Goal: Task Accomplishment & Management: Complete application form

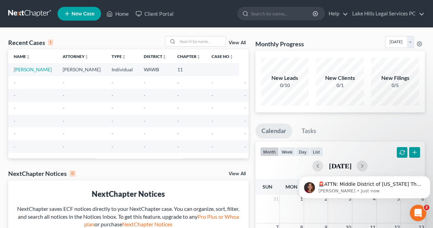
click at [82, 20] on link "New Case" at bounding box center [78, 14] width 43 height 14
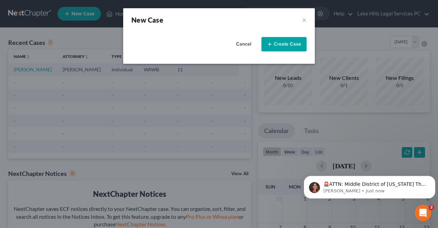
select select "87"
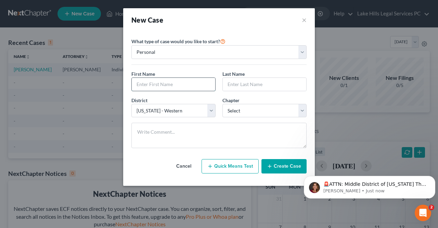
click at [183, 87] on input "text" at bounding box center [174, 84] width 84 height 13
type input "[PERSON_NAME]"
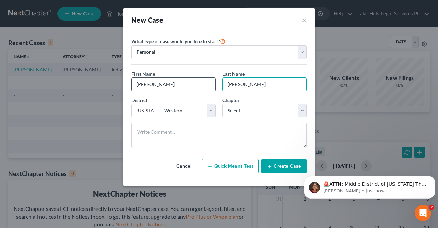
type input "[PERSON_NAME]"
click at [296, 108] on select "Select 7 11 12 13" at bounding box center [264, 111] width 84 height 14
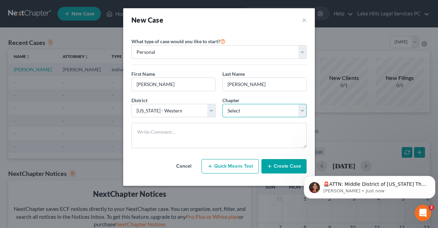
select select "1"
click at [222, 104] on select "Select 7 11 12 13" at bounding box center [264, 111] width 84 height 14
click at [288, 164] on button "Create Case" at bounding box center [283, 166] width 45 height 14
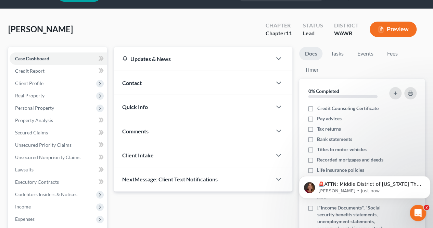
scroll to position [16, 0]
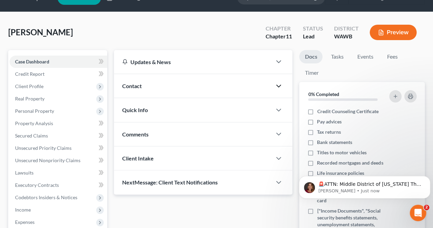
click at [281, 84] on icon "button" at bounding box center [278, 86] width 8 height 8
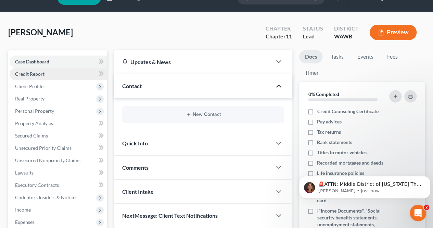
click at [54, 73] on link "Credit Report" at bounding box center [59, 74] width 98 height 12
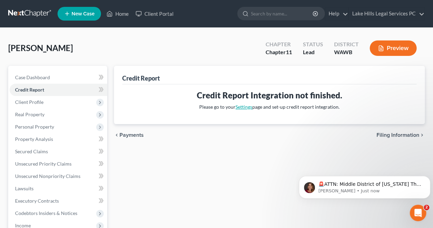
click at [246, 107] on link "Settings" at bounding box center [243, 107] width 17 height 6
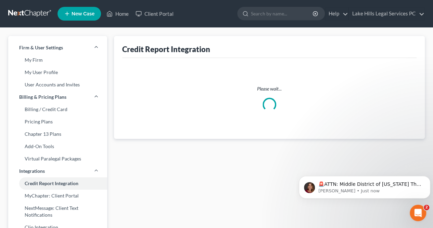
select select "50"
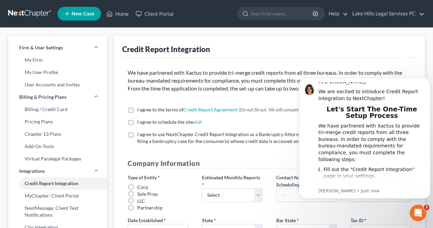
scroll to position [3, 0]
click at [265, 141] on span "I agree to use NextChapter Credit Report Integration as a Bankruptcy Attorney o…" at bounding box center [273, 137] width 272 height 13
click at [144, 135] on input "I agree to use NextChapter Credit Report Integration as a Bankruptcy Attorney o…" at bounding box center [142, 133] width 4 height 4
checkbox input "true"
click at [419, 74] on html "Hi [PERSON_NAME], We are excited to introduce Credit Report Integration to Next…" at bounding box center [364, 137] width 137 height 131
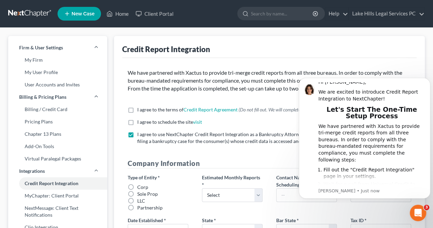
click at [137, 110] on label "I agree to the terms of Credit Report Agreement * (Do not fill out. We will com…" at bounding box center [229, 109] width 184 height 7
click at [140, 110] on input "I agree to the terms of Credit Report Agreement * (Do not fill out. We will com…" at bounding box center [142, 108] width 4 height 4
checkbox input "true"
click at [137, 123] on label "I agree to schedule the site visit *" at bounding box center [169, 121] width 65 height 7
click at [140, 123] on input "I agree to schedule the site visit *" at bounding box center [142, 120] width 4 height 4
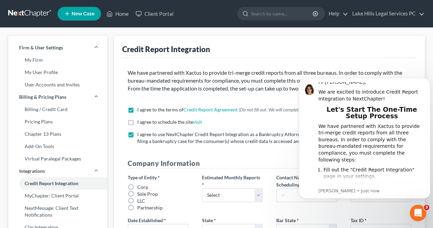
checkbox input "true"
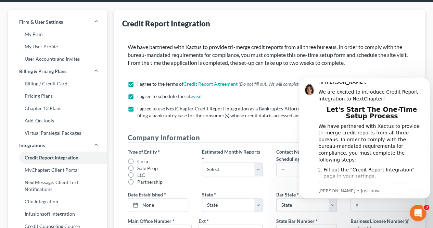
scroll to position [26, 0]
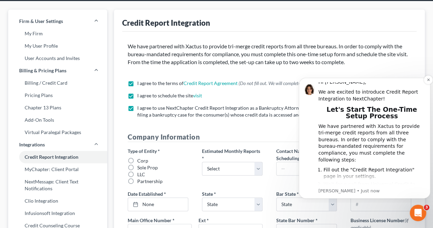
click at [353, 193] on p "[PERSON_NAME] • Just now" at bounding box center [371, 191] width 107 height 6
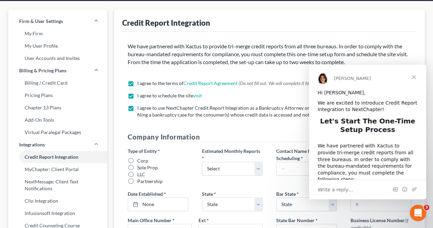
scroll to position [0, 0]
click at [417, 76] on span "Close" at bounding box center [413, 77] width 25 height 25
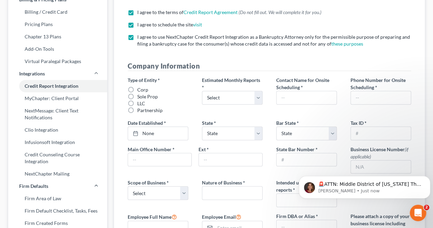
scroll to position [103, 0]
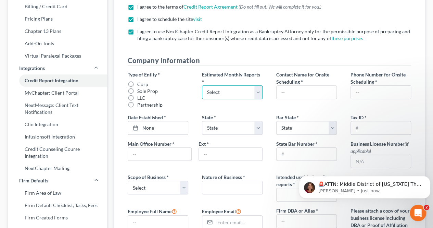
click at [255, 92] on select "Select 1-4 5-10 11-20 [PHONE_NUMBER] [PHONE_NUMBER] More than 100" at bounding box center [232, 92] width 61 height 14
select select "0"
click at [202, 85] on select "Select 1-4 5-10 11-20 [PHONE_NUMBER] [PHONE_NUMBER] More than 100" at bounding box center [232, 92] width 61 height 14
click at [324, 93] on input "text" at bounding box center [307, 92] width 60 height 13
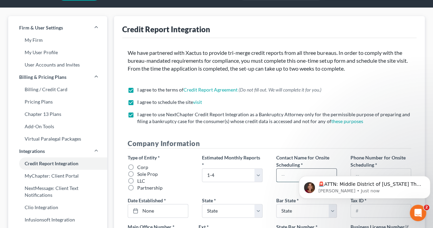
scroll to position [0, 0]
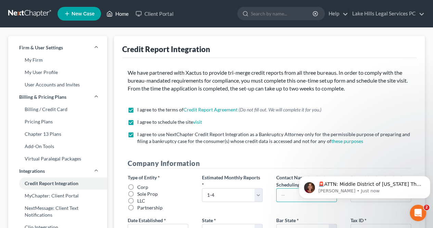
click at [114, 10] on link "Home" at bounding box center [117, 14] width 29 height 12
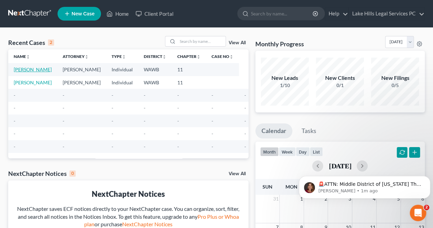
click at [16, 67] on link "[PERSON_NAME]" at bounding box center [33, 69] width 38 height 6
select select "10"
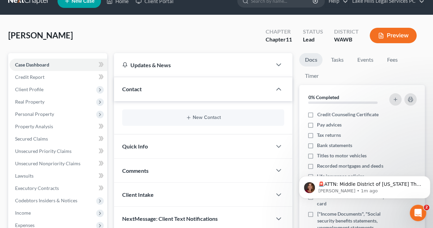
scroll to position [27, 0]
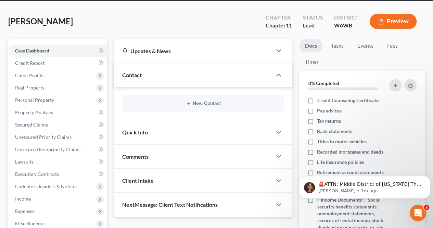
click at [126, 132] on span "Quick Info" at bounding box center [135, 132] width 26 height 7
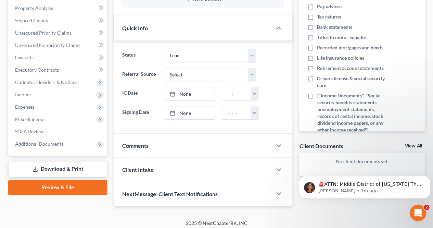
scroll to position [132, 0]
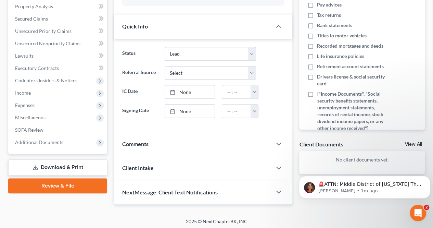
click at [129, 164] on span "Client Intake" at bounding box center [137, 167] width 31 height 7
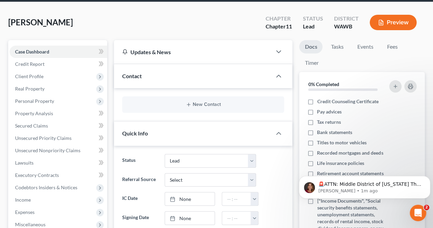
scroll to position [25, 0]
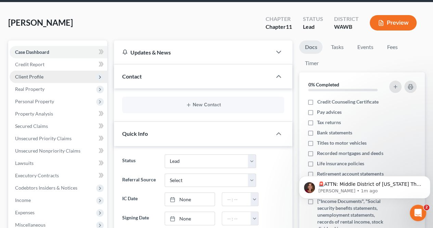
click at [21, 76] on span "Client Profile" at bounding box center [29, 77] width 28 height 6
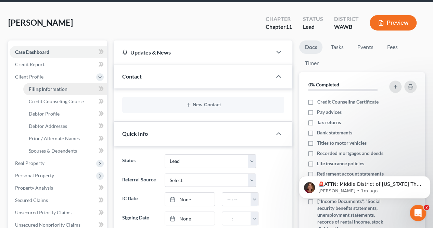
click at [34, 90] on span "Filing Information" at bounding box center [48, 89] width 39 height 6
select select "1"
select select "0"
select select "1"
select select "87"
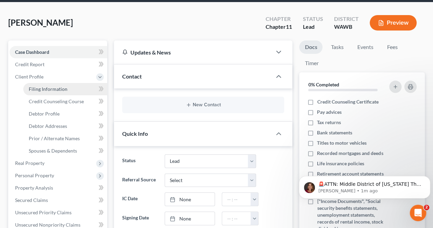
select select "50"
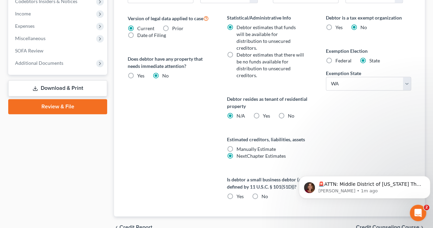
scroll to position [288, 0]
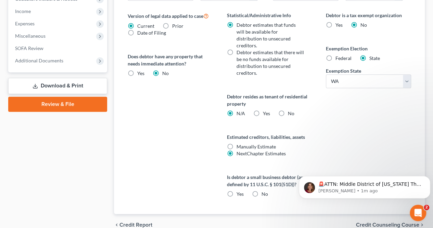
click at [236, 190] on label "Yes" at bounding box center [239, 193] width 7 height 7
click at [239, 190] on input "Yes" at bounding box center [241, 192] width 4 height 4
radio input "true"
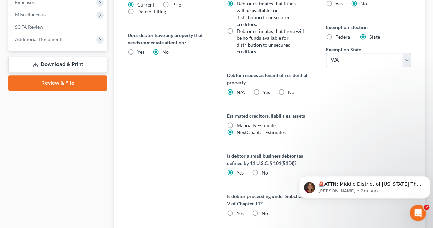
scroll to position [332, 0]
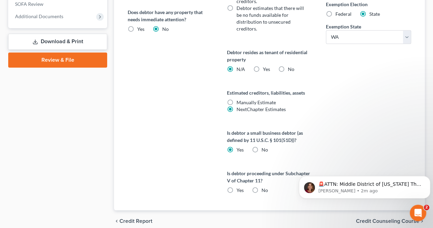
click at [261, 187] on label "No" at bounding box center [264, 190] width 7 height 7
click at [264, 187] on input "No" at bounding box center [266, 189] width 4 height 4
radio input "true"
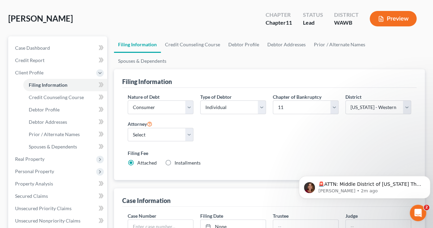
scroll to position [29, 0]
click at [32, 95] on span "Credit Counseling Course" at bounding box center [56, 97] width 55 height 6
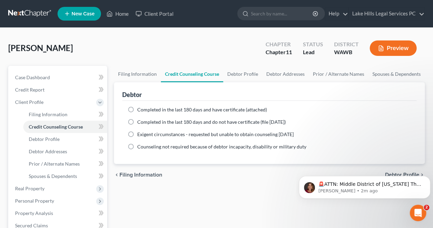
click at [137, 108] on label "Completed in the last 180 days and have certificate (attached)" at bounding box center [202, 109] width 130 height 7
click at [140, 108] on input "Completed in the last 180 days and have certificate (attached)" at bounding box center [142, 108] width 4 height 4
radio input "true"
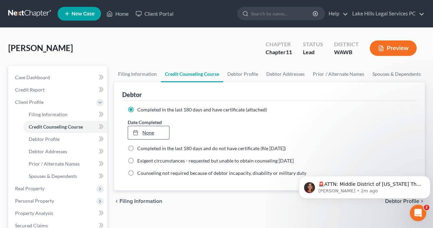
click at [155, 127] on link "None" at bounding box center [148, 132] width 41 height 13
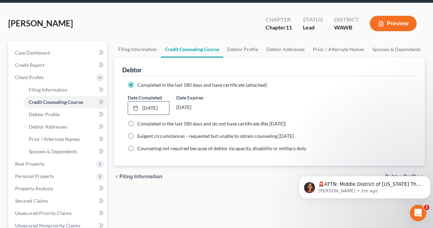
scroll to position [22, 0]
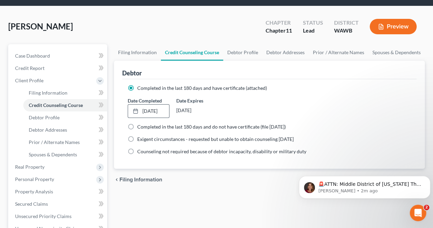
click at [97, 117] on span at bounding box center [101, 118] width 12 height 10
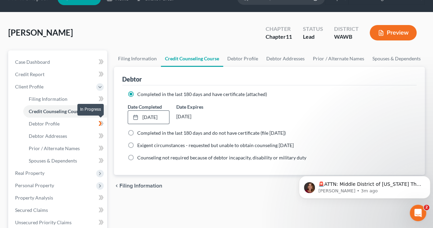
scroll to position [14, 0]
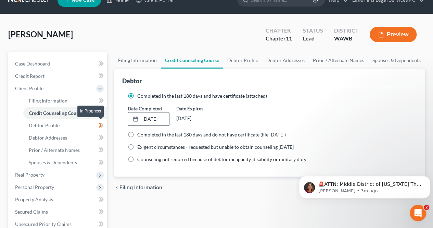
click at [99, 125] on icon at bounding box center [101, 125] width 5 height 9
click at [56, 127] on span "Debtor Profile" at bounding box center [44, 125] width 31 height 6
select select "0"
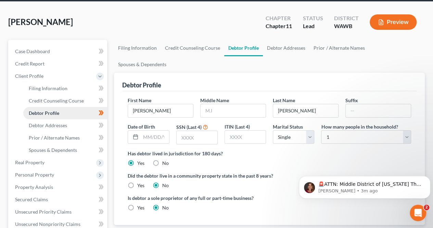
scroll to position [28, 0]
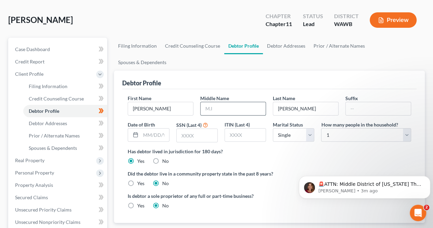
click at [240, 102] on input "text" at bounding box center [233, 108] width 65 height 13
type input "[PERSON_NAME]"
click at [148, 128] on input "text" at bounding box center [155, 134] width 28 height 13
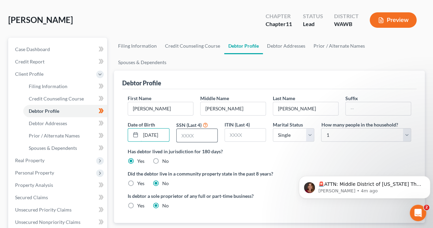
type input "[DATE]"
click at [201, 129] on input "text" at bounding box center [197, 135] width 41 height 13
type input "0365"
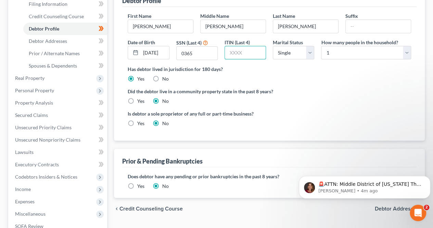
scroll to position [103, 0]
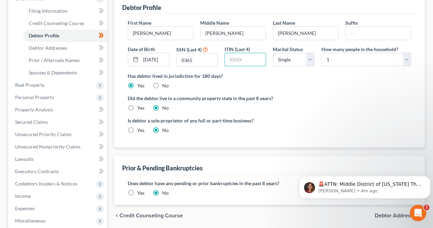
click at [137, 104] on label "Yes" at bounding box center [140, 107] width 7 height 7
click at [140, 104] on input "Yes" at bounding box center [142, 106] width 4 height 4
radio input "true"
radio input "false"
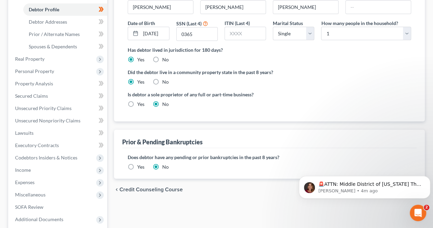
scroll to position [126, 0]
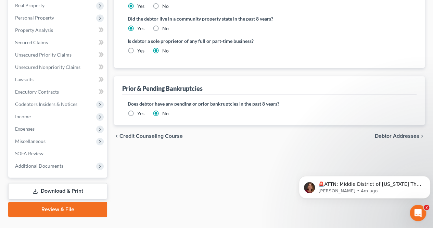
click at [394, 133] on span "Debtor Addresses" at bounding box center [397, 135] width 44 height 5
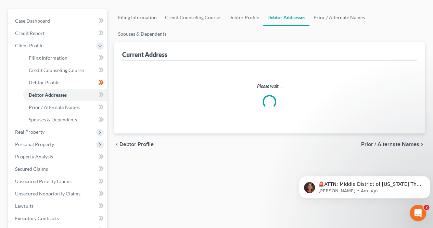
scroll to position [14, 0]
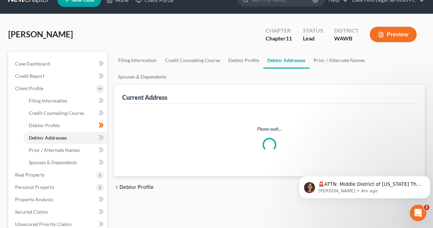
select select "0"
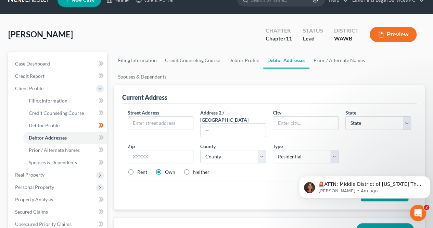
scroll to position [0, 0]
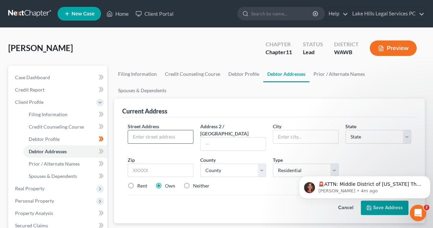
click at [166, 130] on input "text" at bounding box center [160, 136] width 65 height 13
type input "[STREET_ADDRESS][PERSON_NAME]"
click at [310, 130] on input "text" at bounding box center [305, 136] width 65 height 13
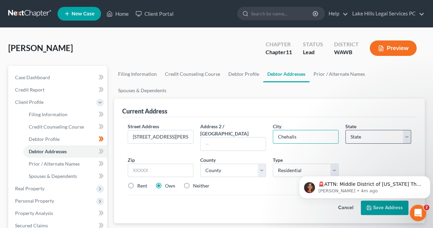
type input "Chehalis"
click at [393, 130] on select "State [US_STATE] AK AR AZ CA CO CT DE DC [GEOGRAPHIC_DATA] [GEOGRAPHIC_DATA] GU…" at bounding box center [378, 137] width 66 height 14
select select "50"
click at [345, 130] on select "State [US_STATE] AK AR AZ CA CO CT DE DC [GEOGRAPHIC_DATA] [GEOGRAPHIC_DATA] GU…" at bounding box center [378, 137] width 66 height 14
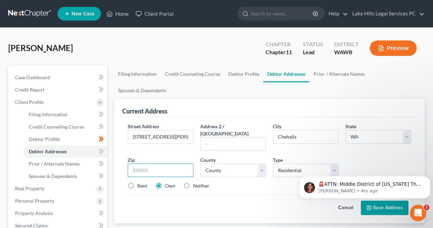
click at [174, 163] on input "text" at bounding box center [161, 170] width 66 height 14
type input "98532"
click at [263, 163] on select "County [GEOGRAPHIC_DATA] [GEOGRAPHIC_DATA] [GEOGRAPHIC_DATA] [GEOGRAPHIC_DATA] …" at bounding box center [233, 170] width 66 height 14
select select "20"
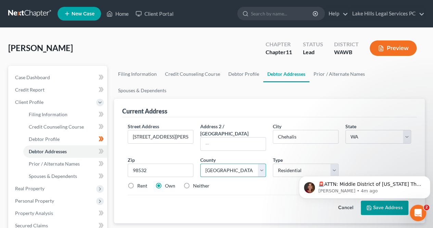
click at [200, 163] on select "County [GEOGRAPHIC_DATA] [GEOGRAPHIC_DATA] [GEOGRAPHIC_DATA] [GEOGRAPHIC_DATA] …" at bounding box center [233, 170] width 66 height 14
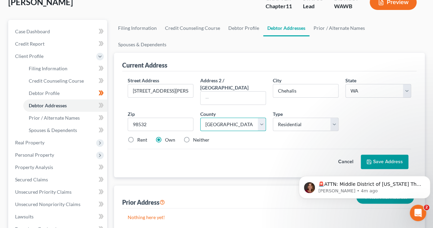
scroll to position [54, 0]
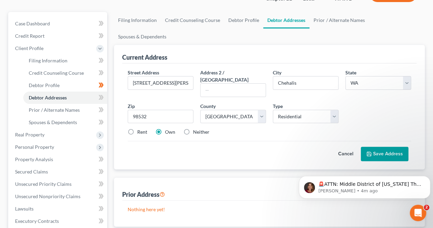
click at [390, 146] on button "Save Address" at bounding box center [385, 153] width 48 height 14
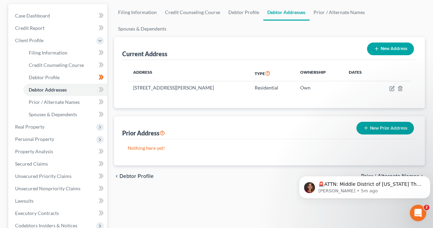
scroll to position [61, 0]
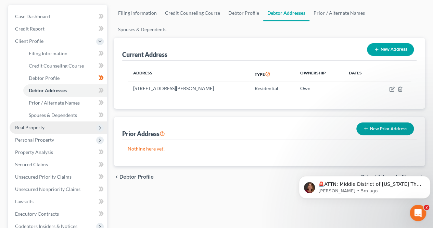
click at [99, 129] on icon at bounding box center [99, 127] width 5 height 5
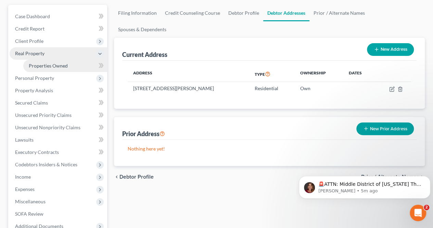
click at [61, 65] on span "Properties Owned" at bounding box center [48, 66] width 39 height 6
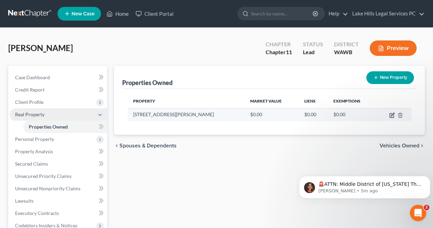
click at [391, 115] on icon "button" at bounding box center [392, 114] width 3 height 3
select select "50"
select select "20"
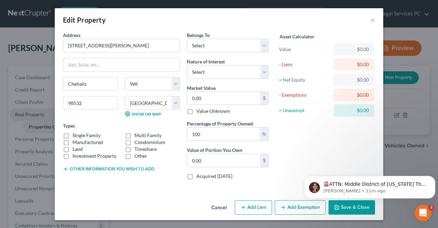
click at [361, 51] on div "$0.00" at bounding box center [354, 49] width 30 height 7
click at [355, 51] on div "$0.00" at bounding box center [354, 49] width 30 height 7
click at [361, 51] on div "$0.00" at bounding box center [354, 49] width 30 height 7
click at [238, 100] on input "0.00" at bounding box center [223, 98] width 73 height 13
type input "9"
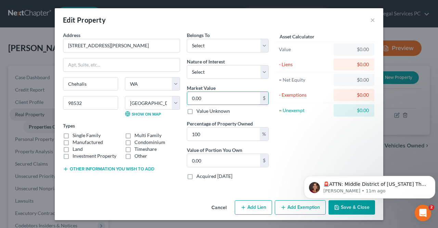
type input "9.00"
type input "95"
type input "95.00"
type input "958"
type input "958.00"
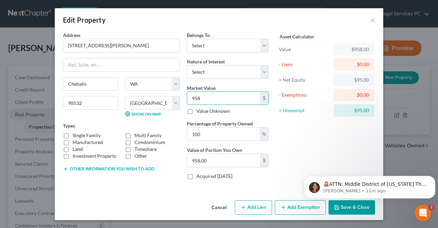
type input "9580"
type input "9,580.00"
type input "9,5800"
type input "95,800.00"
type input "95,8000"
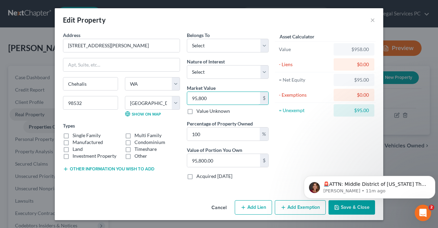
type input "958,000.00"
type input "958,000"
click at [73, 132] on label "Single Family" at bounding box center [87, 135] width 28 height 7
click at [75, 132] on input "Single Family" at bounding box center [77, 134] width 4 height 4
checkbox input "true"
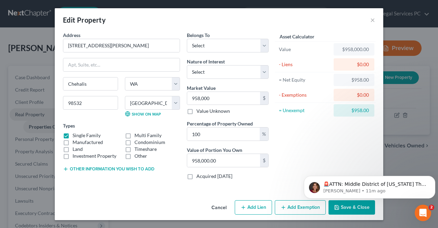
click at [354, 206] on body "🚨ATTN: Middle District of [US_STATE] The court has added a new Credit Counselin…" at bounding box center [369, 185] width 131 height 42
click at [353, 206] on body "🚨ATTN: Middle District of [US_STATE] The court has added a new Credit Counselin…" at bounding box center [369, 185] width 131 height 42
click at [422, 191] on p "[PERSON_NAME] • 11m ago" at bounding box center [374, 191] width 103 height 6
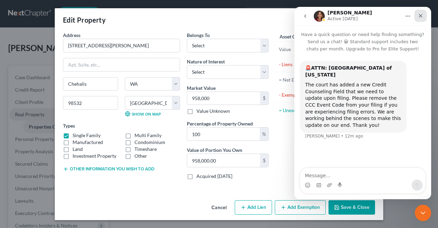
click at [424, 12] on div "Close" at bounding box center [420, 16] width 12 height 12
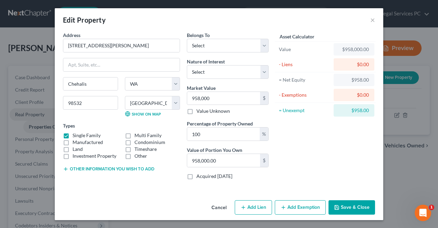
click at [357, 206] on button "Save & Close" at bounding box center [352, 207] width 47 height 14
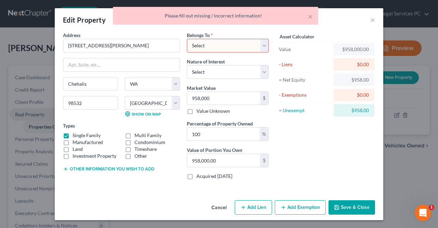
click at [266, 48] on select "Select Debtor 1 Only Debtor 2 Only Debtor 1 And Debtor 2 Only At Least One Of T…" at bounding box center [228, 46] width 82 height 14
select select "0"
click at [187, 39] on select "Select Debtor 1 Only Debtor 2 Only Debtor 1 And Debtor 2 Only At Least One Of T…" at bounding box center [228, 46] width 82 height 14
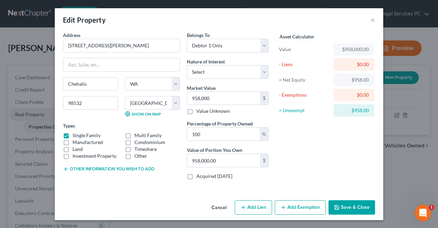
click at [350, 203] on button "Save & Close" at bounding box center [352, 207] width 47 height 14
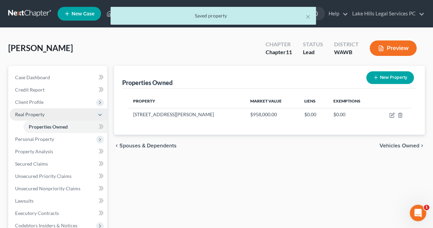
click at [399, 76] on button "New Property" at bounding box center [390, 77] width 48 height 13
select select "50"
select select "20"
select select "0"
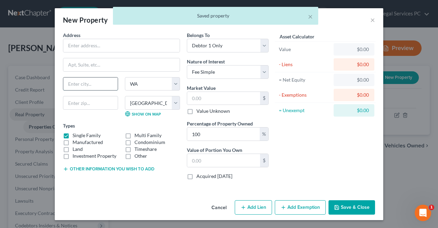
click at [99, 81] on input "text" at bounding box center [90, 83] width 54 height 13
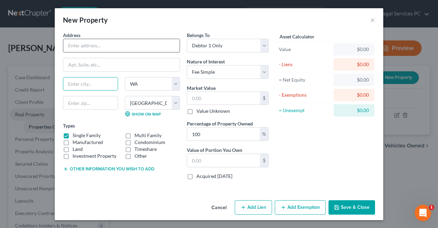
click at [143, 48] on input "text" at bounding box center [121, 45] width 116 height 13
click at [159, 47] on input "604 w kinnear" at bounding box center [121, 45] width 116 height 13
type input "[STREET_ADDRESS][PERSON_NAME]"
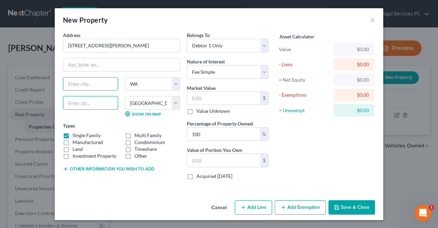
click at [75, 108] on input "text" at bounding box center [90, 103] width 55 height 14
click at [79, 100] on input "text" at bounding box center [90, 103] width 55 height 14
type input "98119"
click at [97, 195] on div "Address * 604 W [PERSON_NAME][GEOGRAPHIC_DATA] [US_STATE][GEOGRAPHIC_DATA] [GEO…" at bounding box center [219, 114] width 329 height 166
click at [100, 81] on input "text" at bounding box center [90, 83] width 54 height 13
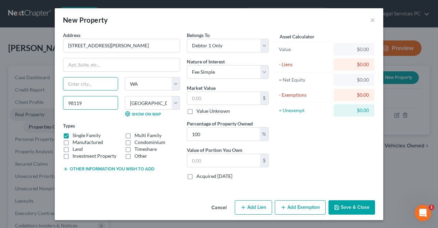
click at [85, 107] on input "98119" at bounding box center [90, 103] width 55 height 14
type input "[GEOGRAPHIC_DATA]"
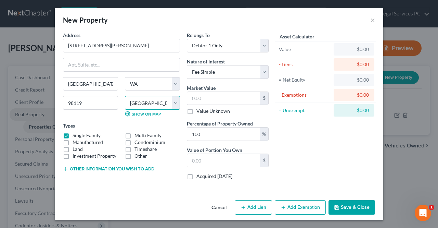
click at [147, 103] on select "County [GEOGRAPHIC_DATA] [GEOGRAPHIC_DATA] [GEOGRAPHIC_DATA] [GEOGRAPHIC_DATA] …" at bounding box center [152, 103] width 55 height 14
select select "16"
click at [125, 96] on select "County [GEOGRAPHIC_DATA] [GEOGRAPHIC_DATA] [GEOGRAPHIC_DATA] [GEOGRAPHIC_DATA] …" at bounding box center [152, 103] width 55 height 14
click at [228, 160] on input "text" at bounding box center [223, 160] width 73 height 13
type input "2,779,000"
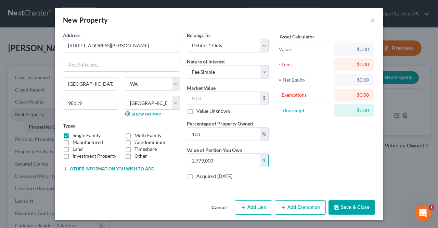
click at [251, 208] on button "Add Lien" at bounding box center [253, 207] width 37 height 14
select select "0"
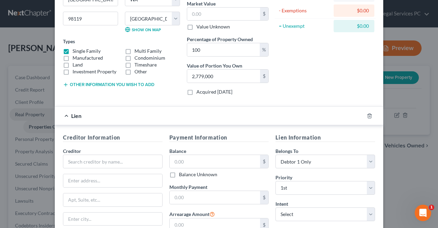
scroll to position [88, 0]
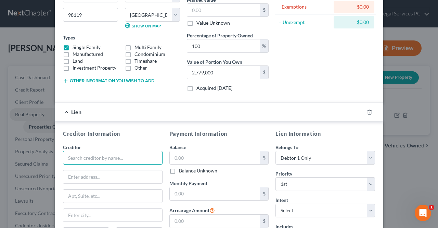
click at [75, 155] on input "text" at bounding box center [113, 158] width 100 height 14
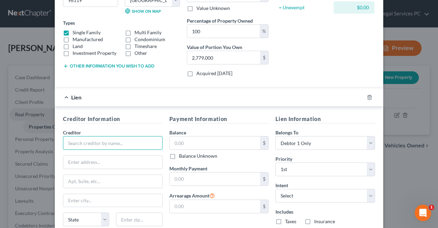
scroll to position [104, 0]
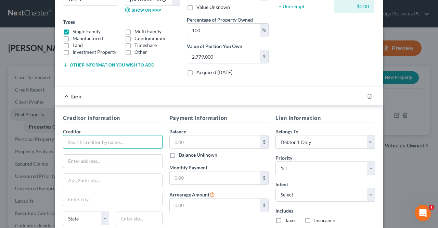
click at [70, 142] on input "text" at bounding box center [113, 142] width 100 height 14
type input "Rushmore Servicing"
paste input "[STREET_ADDRESS]"
type input "[STREET_ADDRESS]"
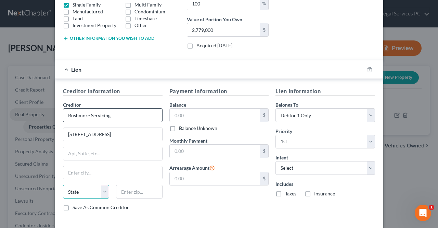
scroll to position [144, 0]
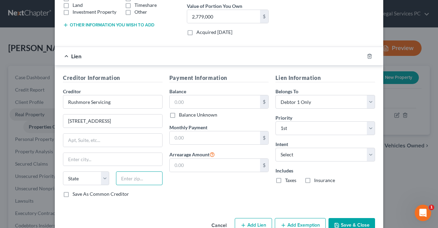
click at [144, 176] on input "text" at bounding box center [139, 178] width 46 height 14
paste input "75019"
type input "75019"
click at [158, 207] on div "Address * 604 W [PERSON_NAME] [GEOGRAPHIC_DATA] [US_STATE][GEOGRAPHIC_DATA] [GE…" at bounding box center [219, 51] width 329 height 327
type input "Coppell"
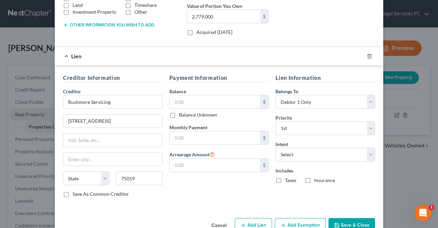
select select "45"
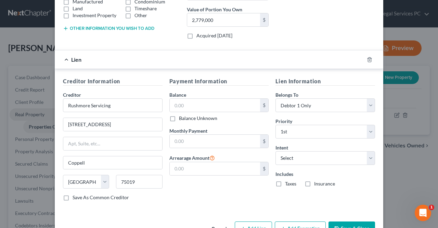
scroll to position [140, 0]
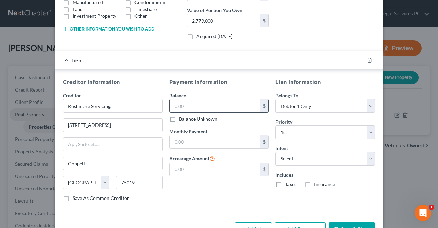
click at [245, 103] on input "text" at bounding box center [215, 105] width 91 height 13
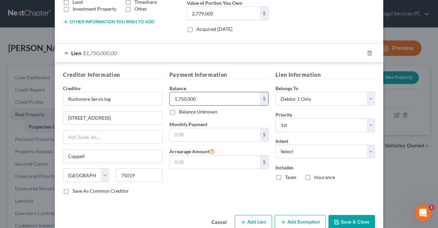
scroll to position [159, 0]
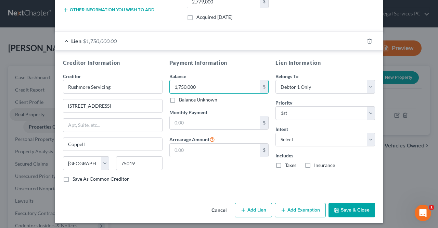
type input "1,750,000"
click at [356, 206] on button "Save & Close" at bounding box center [352, 210] width 47 height 14
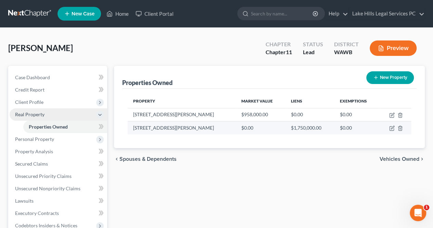
click at [158, 128] on td "[STREET_ADDRESS][PERSON_NAME]" at bounding box center [182, 127] width 108 height 13
click at [392, 130] on icon "button" at bounding box center [391, 128] width 4 height 4
select select "50"
select select "16"
select select "0"
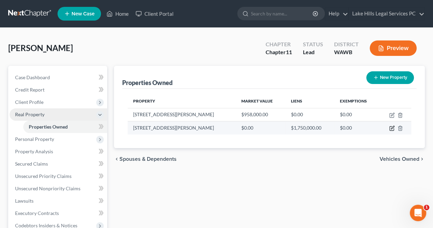
select select "0"
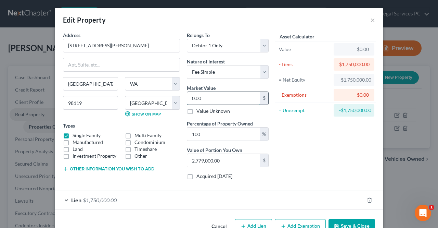
click at [231, 95] on input "0.00" at bounding box center [223, 98] width 73 height 13
type input "2"
type input "2.00"
type input "27"
type input "27.00"
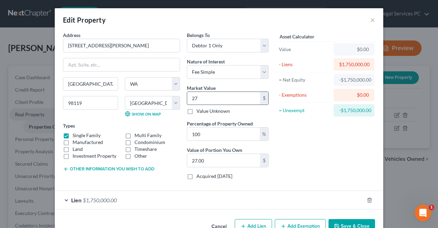
type input "277"
type input "277.00"
type input "2777"
type input "2,777.00"
type input "2,77"
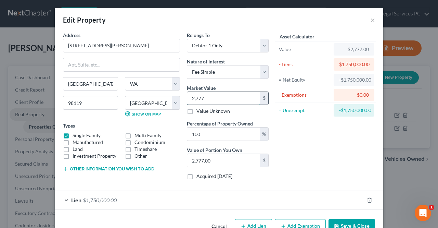
type input "277.00"
type input "2779"
type input "2,779.00"
type input "2,7790"
type input "27,790.00"
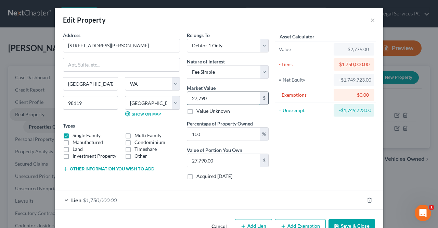
type input "27,7900"
type input "277,900.00"
type input "277,9000"
type input "2,779,000.00"
type input "2,779,000"
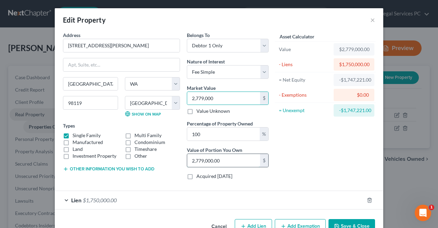
click at [250, 155] on input "2,779,000.00" at bounding box center [223, 160] width 73 height 13
type input "0"
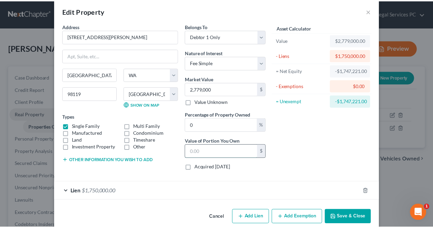
scroll to position [17, 0]
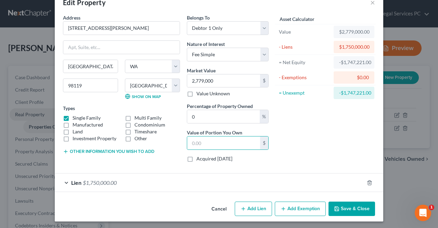
click at [349, 207] on button "Save & Close" at bounding box center [352, 208] width 47 height 14
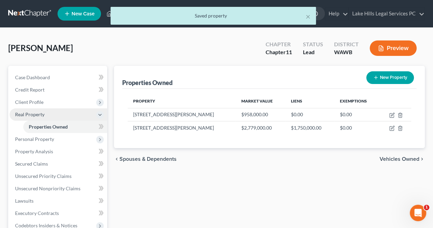
click at [385, 79] on button "New Property" at bounding box center [390, 77] width 48 height 13
select select "50"
select select "20"
select select "0"
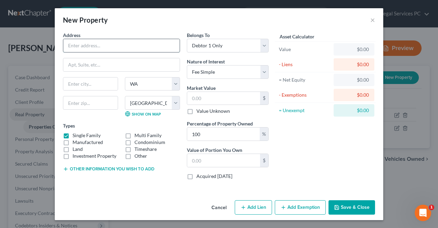
click at [149, 42] on input "text" at bounding box center [121, 45] width 116 height 13
type input "38153 [GEOGRAPHIC_DATA]`"
click at [170, 100] on select "County [GEOGRAPHIC_DATA] [GEOGRAPHIC_DATA] [GEOGRAPHIC_DATA] [GEOGRAPHIC_DATA] …" at bounding box center [152, 103] width 55 height 14
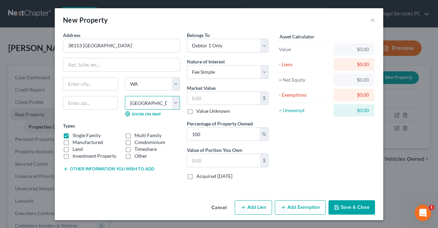
select select
click at [125, 96] on select "County [GEOGRAPHIC_DATA] [GEOGRAPHIC_DATA] [GEOGRAPHIC_DATA] [GEOGRAPHIC_DATA] …" at bounding box center [152, 103] width 55 height 14
click at [179, 84] on select "State [US_STATE] AK AR AZ CA CO CT DE DC [GEOGRAPHIC_DATA] [GEOGRAPHIC_DATA] GU…" at bounding box center [152, 84] width 55 height 14
select select "4"
click at [125, 77] on select "State [US_STATE] AK AR AZ CA CO CT DE DC [GEOGRAPHIC_DATA] [GEOGRAPHIC_DATA] GU…" at bounding box center [152, 84] width 55 height 14
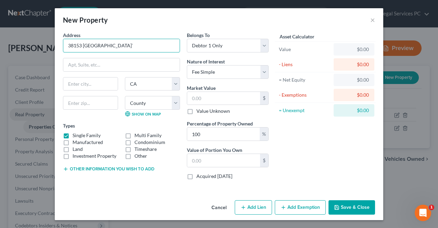
drag, startPoint x: 112, startPoint y: 43, endPoint x: 49, endPoint y: 52, distance: 62.9
click at [49, 52] on div "New Property × Address * 38153 [GEOGRAPHIC_DATA] [US_STATE][GEOGRAPHIC_DATA] [G…" at bounding box center [219, 114] width 438 height 228
paste input "92260"
click at [92, 48] on input "38153 [GEOGRAPHIC_DATA]" at bounding box center [121, 45] width 116 height 13
click at [90, 47] on input "38153 [GEOGRAPHIC_DATA]" at bounding box center [121, 45] width 116 height 13
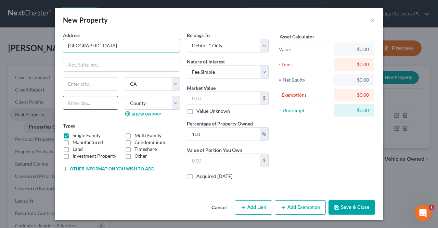
type input "[GEOGRAPHIC_DATA]"
click at [93, 102] on input "text" at bounding box center [90, 103] width 55 height 14
paste input "92260"
type input "92260"
click at [92, 193] on div "Address * 38153 [GEOGRAPHIC_DATA] [US_STATE][GEOGRAPHIC_DATA] [GEOGRAPHIC_DATA]…" at bounding box center [219, 114] width 329 height 166
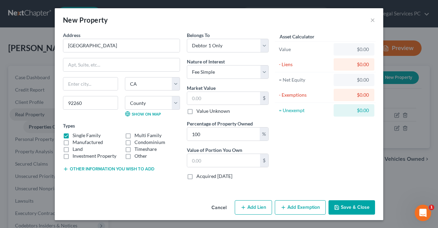
type input "Palm Desert"
click at [169, 105] on select "County [GEOGRAPHIC_DATA] [GEOGRAPHIC_DATA] [GEOGRAPHIC_DATA] [GEOGRAPHIC_DATA] …" at bounding box center [152, 103] width 55 height 14
click at [94, 203] on div "Cancel Add Lien Add Lease Add Exemption Save & Close" at bounding box center [219, 208] width 329 height 23
click at [166, 104] on select "County [GEOGRAPHIC_DATA] [GEOGRAPHIC_DATA] [GEOGRAPHIC_DATA] [GEOGRAPHIC_DATA] …" at bounding box center [152, 103] width 55 height 14
click at [125, 96] on select "County [GEOGRAPHIC_DATA] [GEOGRAPHIC_DATA] [GEOGRAPHIC_DATA] [GEOGRAPHIC_DATA] …" at bounding box center [152, 103] width 55 height 14
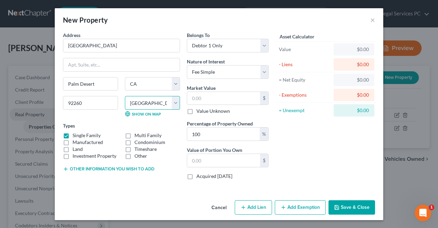
click at [168, 104] on select "County [GEOGRAPHIC_DATA] [GEOGRAPHIC_DATA] [GEOGRAPHIC_DATA] [GEOGRAPHIC_DATA] …" at bounding box center [152, 103] width 55 height 14
select select "32"
click at [125, 96] on select "County [GEOGRAPHIC_DATA] [GEOGRAPHIC_DATA] [GEOGRAPHIC_DATA] [GEOGRAPHIC_DATA] …" at bounding box center [152, 103] width 55 height 14
click at [242, 163] on input "text" at bounding box center [223, 160] width 73 height 13
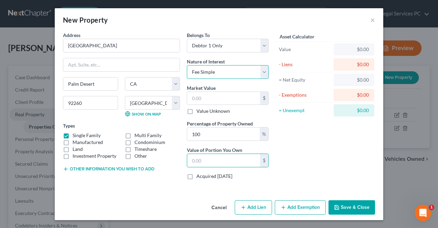
click at [238, 73] on select "Select Fee Simple Joint Tenant Life Estate Equitable Interest Future Interest T…" at bounding box center [228, 72] width 82 height 14
select select "2"
click at [187, 65] on select "Select Fee Simple Joint Tenant Life Estate Equitable Interest Future Interest T…" at bounding box center [228, 72] width 82 height 14
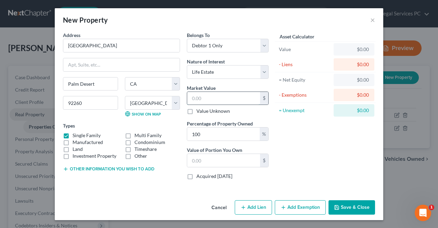
click at [241, 100] on input "text" at bounding box center [223, 98] width 73 height 13
type input "4"
type input "4.00"
type input "48"
type input "48.00"
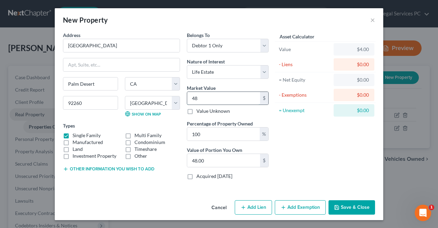
type input "489"
type input "489.00"
type input "4890"
type input "4,890.00"
type input "4,8900"
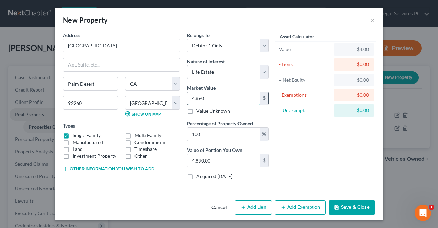
type input "48,900.00"
type input "48,9000"
type input "489,000.00"
type input "489,000"
click at [342, 159] on div "Asset Calculator Value $489,000.00 - Liens $0.00 = Net Equity $489.00 - Exempti…" at bounding box center [325, 107] width 106 height 153
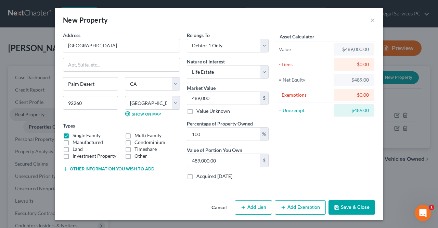
click at [360, 204] on button "Save & Close" at bounding box center [352, 207] width 47 height 14
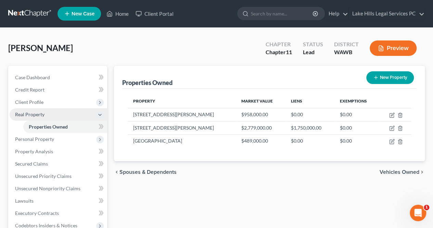
click at [392, 78] on button "New Property" at bounding box center [390, 77] width 48 height 13
select select "50"
select select "20"
select select "0"
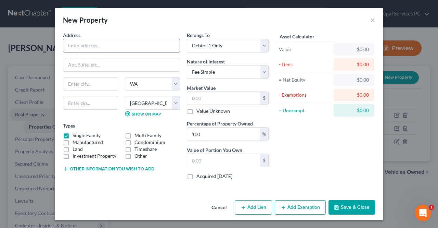
click at [162, 46] on input "text" at bounding box center [121, 45] width 116 height 13
paste input "73983 [PERSON_NAME] Cir"
type input "73983 [PERSON_NAME] Cir"
click at [168, 100] on select "County [GEOGRAPHIC_DATA] [GEOGRAPHIC_DATA] [GEOGRAPHIC_DATA] [GEOGRAPHIC_DATA] …" at bounding box center [152, 103] width 55 height 14
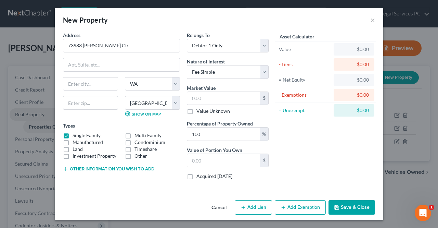
click at [179, 155] on div "Other" at bounding box center [152, 155] width 55 height 7
click at [152, 81] on select "State [US_STATE] AK AR AZ CA CO CT DE DC [GEOGRAPHIC_DATA] [GEOGRAPHIC_DATA] GU…" at bounding box center [152, 84] width 55 height 14
select select "4"
click at [125, 77] on select "State [US_STATE] AK AR AZ CA CO CT DE DC [GEOGRAPHIC_DATA] [GEOGRAPHIC_DATA] GU…" at bounding box center [152, 84] width 55 height 14
click at [145, 98] on select "County [GEOGRAPHIC_DATA] [GEOGRAPHIC_DATA] [GEOGRAPHIC_DATA] [GEOGRAPHIC_DATA] …" at bounding box center [152, 103] width 55 height 14
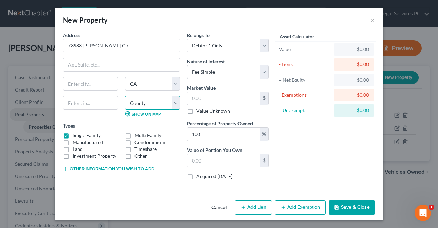
select select "32"
click at [125, 96] on select "County [GEOGRAPHIC_DATA] [GEOGRAPHIC_DATA] [GEOGRAPHIC_DATA] [GEOGRAPHIC_DATA] …" at bounding box center [152, 103] width 55 height 14
click at [90, 103] on input "text" at bounding box center [90, 103] width 55 height 14
type input "92260"
click at [149, 197] on div "Cancel Add Lien Add Lease Add Exemption Save & Close" at bounding box center [219, 208] width 329 height 23
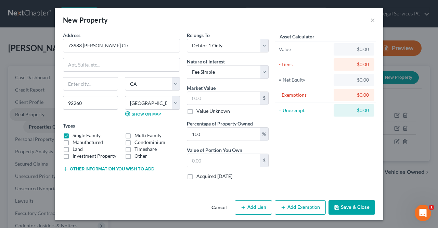
click at [99, 119] on div "State [US_STATE][GEOGRAPHIC_DATA] [GEOGRAPHIC_DATA] [GEOGRAPHIC_DATA] [GEOGRAPH…" at bounding box center [122, 99] width 124 height 45
type input "Palm Desert"
click at [239, 100] on input "text" at bounding box center [223, 98] width 73 height 13
type input "3"
type input "3.00"
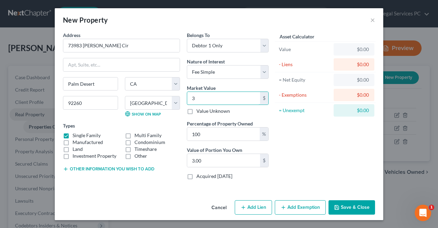
type input "39"
type input "39.00"
type input "399"
type input "399.00"
type input "3990"
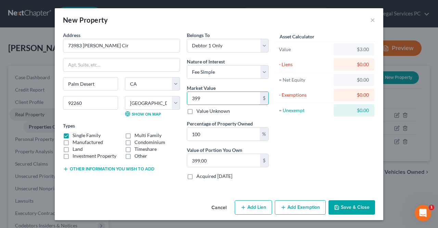
type input "3,990.00"
type input "3,9900"
type input "39,900.00"
type input "39,9000"
type input "399,000.00"
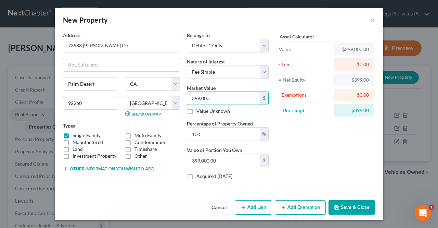
type input "399,000"
click at [365, 209] on button "Save & Close" at bounding box center [352, 207] width 47 height 14
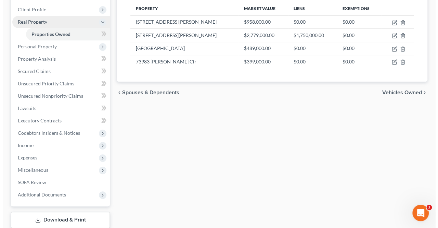
scroll to position [91, 0]
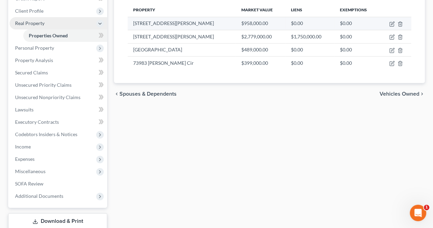
click at [289, 21] on td "$0.00" at bounding box center [309, 23] width 49 height 13
click at [393, 25] on icon "button" at bounding box center [391, 23] width 5 height 5
select select "50"
select select "20"
select select "0"
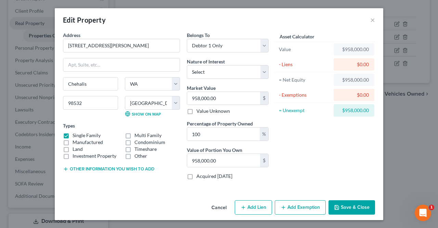
click at [259, 204] on button "Add Lien" at bounding box center [253, 207] width 37 height 14
select select "0"
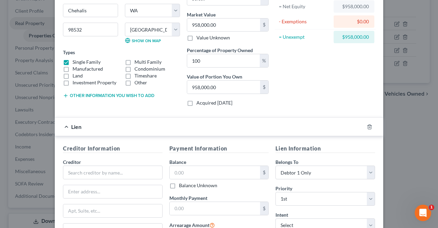
scroll to position [74, 0]
click at [130, 170] on input "text" at bounding box center [113, 172] width 100 height 14
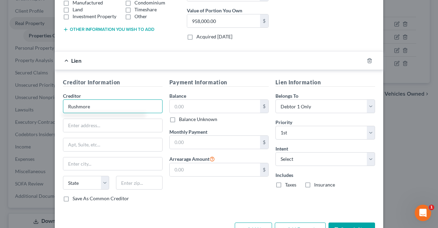
scroll to position [140, 0]
click at [119, 102] on input "Rushmore" at bounding box center [113, 106] width 100 height 14
type input "R"
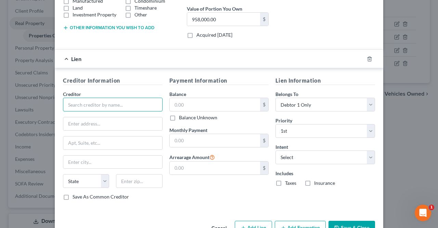
scroll to position [159, 0]
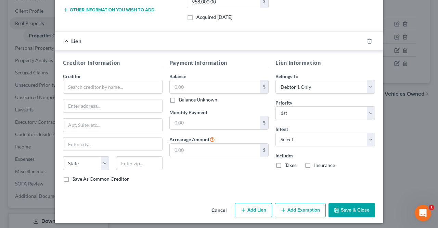
click at [348, 209] on button "Save & Close" at bounding box center [352, 210] width 47 height 14
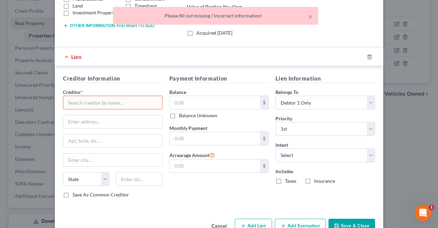
scroll to position [142, 0]
click at [70, 102] on input "text" at bounding box center [113, 103] width 100 height 14
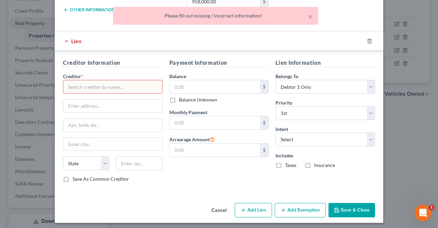
click at [350, 209] on button "Save & Close" at bounding box center [352, 210] width 47 height 14
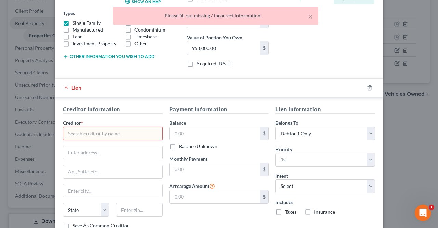
scroll to position [112, 0]
click at [367, 86] on icon "button" at bounding box center [369, 87] width 5 height 5
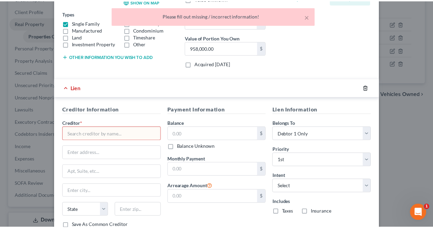
scroll to position [0, 0]
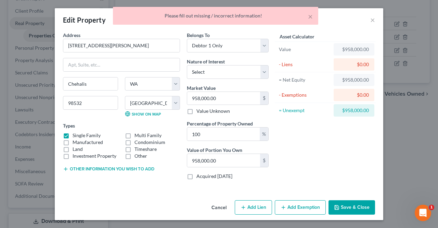
click at [376, 18] on div "× Please fill out missing / incorrect information!" at bounding box center [216, 17] width 438 height 21
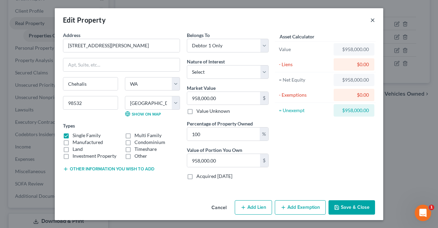
click at [374, 21] on button "×" at bounding box center [372, 20] width 5 height 8
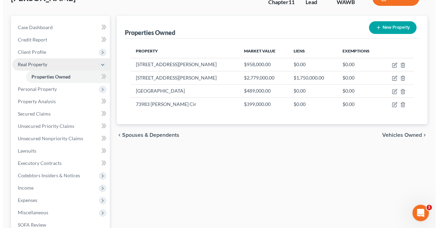
scroll to position [49, 0]
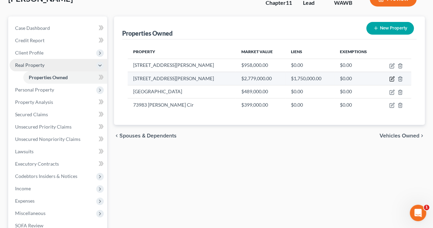
click at [393, 78] on icon "button" at bounding box center [392, 78] width 3 height 3
select select "50"
select select "16"
select select "0"
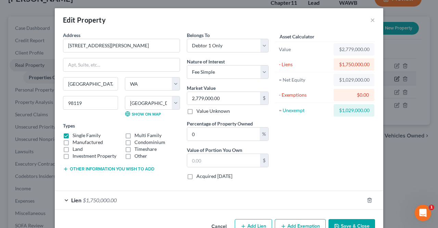
scroll to position [17, 0]
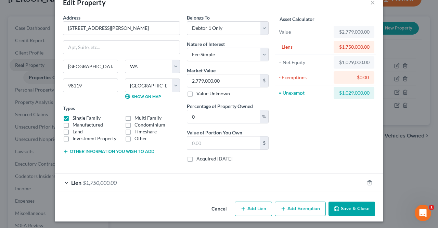
click at [66, 180] on div "Lien $1,750,000.00" at bounding box center [209, 182] width 309 height 18
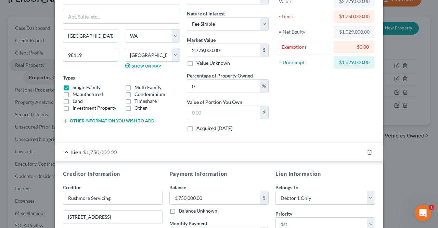
scroll to position [80, 0]
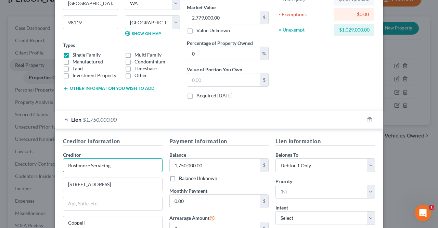
click at [67, 163] on input "Rushmore Servicing" at bounding box center [113, 165] width 100 height 14
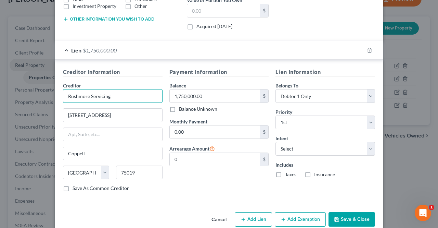
scroll to position [159, 0]
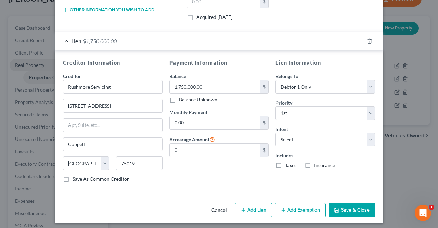
click at [73, 176] on label "Save As Common Creditor" at bounding box center [101, 178] width 56 height 7
click at [75, 176] on input "Save As Common Creditor" at bounding box center [77, 177] width 4 height 4
click at [356, 208] on button "Save & Close" at bounding box center [352, 210] width 47 height 14
checkbox input "false"
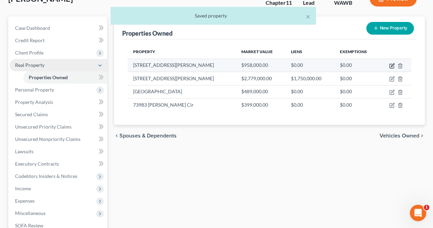
click at [390, 65] on icon "button" at bounding box center [391, 65] width 5 height 5
select select "50"
select select "20"
select select "0"
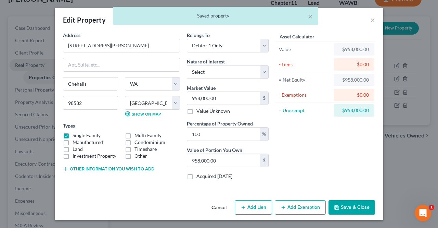
click at [264, 205] on button "Add Lien" at bounding box center [253, 207] width 37 height 14
select select "0"
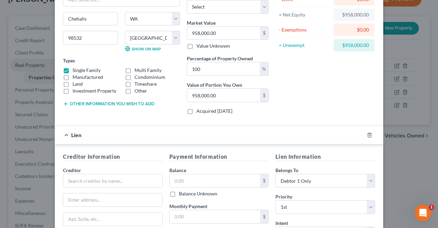
scroll to position [67, 0]
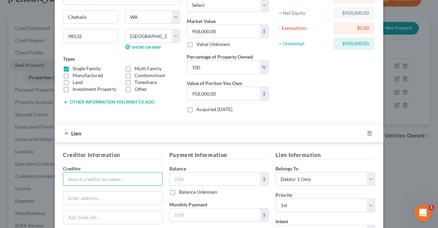
click at [69, 175] on input "text" at bounding box center [113, 179] width 100 height 14
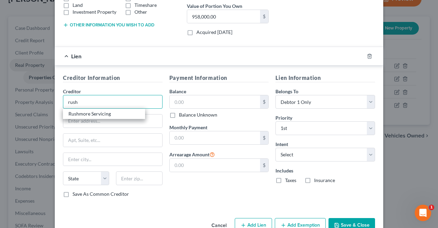
scroll to position [145, 0]
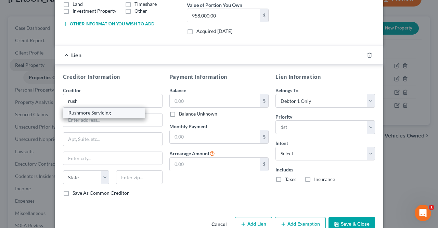
click at [81, 112] on div "Rushmore Servicing" at bounding box center [103, 112] width 71 height 7
type input "Rushmore Servicing"
type input "[STREET_ADDRESS]"
type input "Coppell"
select select "45"
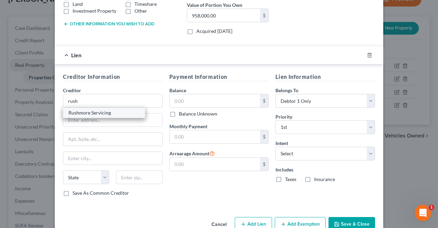
type input "75019"
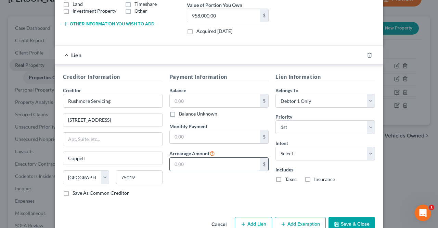
click at [220, 159] on input "text" at bounding box center [215, 163] width 91 height 13
click at [227, 132] on input "text" at bounding box center [215, 136] width 91 height 13
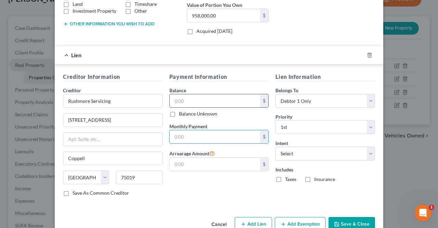
click at [235, 100] on input "text" at bounding box center [215, 100] width 91 height 13
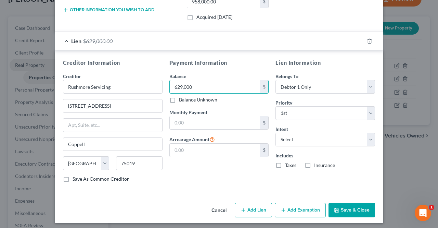
type input "629,000"
click at [359, 209] on button "Save & Close" at bounding box center [352, 210] width 47 height 14
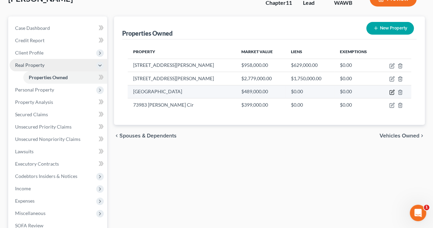
click at [393, 89] on icon "button" at bounding box center [391, 91] width 5 height 5
select select "4"
select select "32"
select select "0"
select select "2"
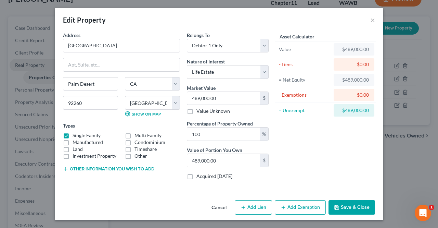
click at [247, 204] on button "Add Lien" at bounding box center [253, 207] width 37 height 14
select select "0"
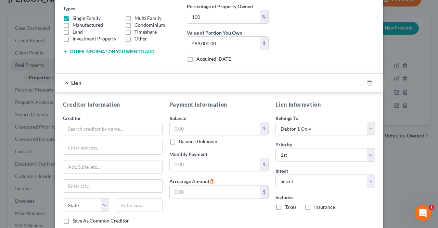
scroll to position [127, 0]
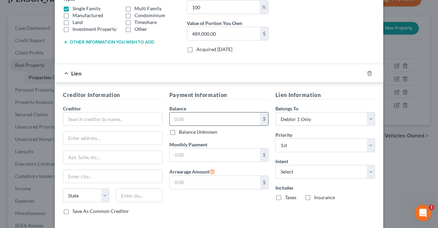
click at [242, 117] on input "text" at bounding box center [215, 118] width 91 height 13
type input "180,000"
click at [368, 73] on icon "button" at bounding box center [369, 73] width 5 height 5
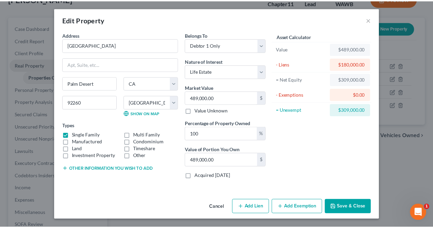
scroll to position [0, 0]
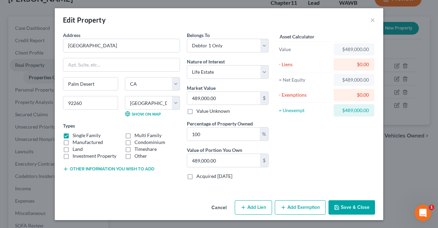
click at [400, 168] on div "Edit Property × Address * 38153 [GEOGRAPHIC_DATA] [GEOGRAPHIC_DATA] [US_STATE][…" at bounding box center [219, 114] width 438 height 228
click at [371, 20] on button "×" at bounding box center [372, 20] width 5 height 8
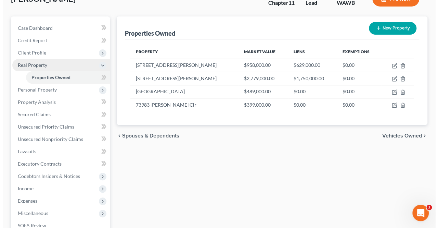
scroll to position [44, 0]
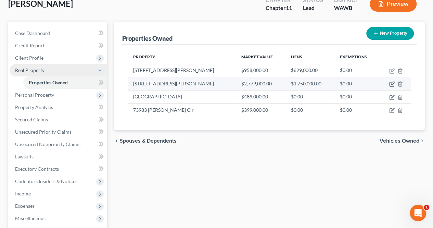
click at [390, 84] on icon "button" at bounding box center [391, 83] width 5 height 5
select select "50"
select select "16"
select select "0"
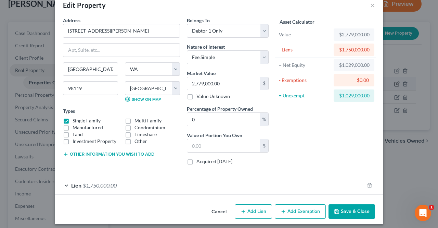
scroll to position [17, 0]
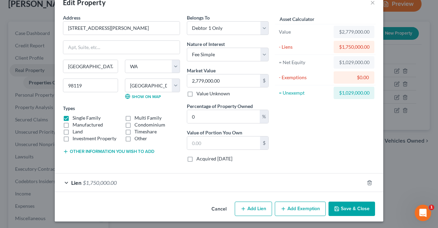
click at [256, 209] on button "Add Lien" at bounding box center [253, 208] width 37 height 14
select select "0"
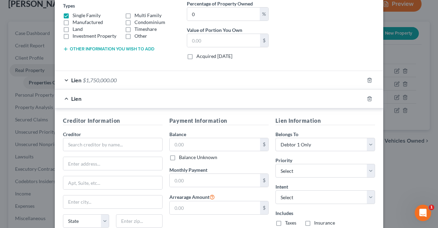
scroll to position [124, 0]
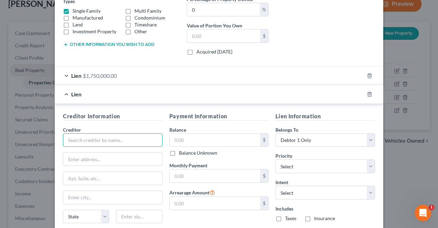
click at [73, 141] on input "text" at bounding box center [113, 140] width 100 height 14
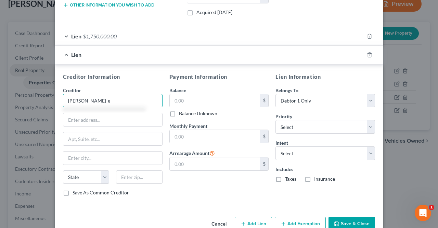
scroll to position [177, 0]
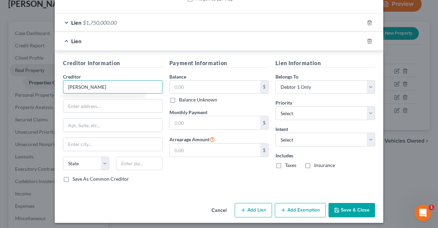
type input "[PERSON_NAME]"
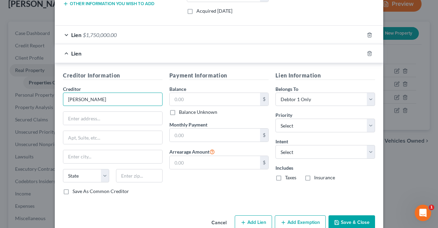
scroll to position [170, 0]
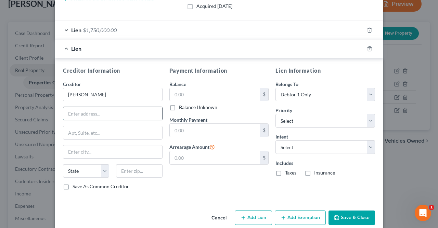
click at [69, 111] on input "text" at bounding box center [112, 113] width 99 height 13
type input "604 W Kinnear"
click at [136, 108] on input "604 W Kinnear" at bounding box center [112, 113] width 99 height 13
click at [68, 132] on input "text" at bounding box center [112, 132] width 99 height 13
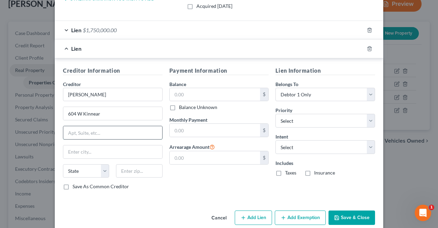
click at [72, 129] on input "text" at bounding box center [112, 132] width 99 height 13
click at [135, 169] on input "text" at bounding box center [139, 171] width 46 height 14
type input "98119"
click at [228, 184] on div "Payment Information Balance $ Balance Unknown Balance Undetermined $ Balance Un…" at bounding box center [219, 130] width 106 height 129
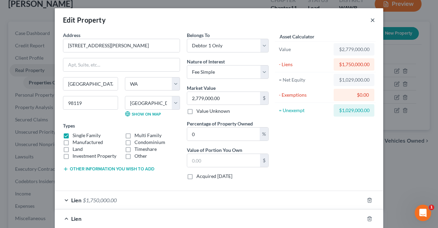
type input "[GEOGRAPHIC_DATA]"
select select "50"
click at [124, 62] on input "text" at bounding box center [121, 64] width 116 height 13
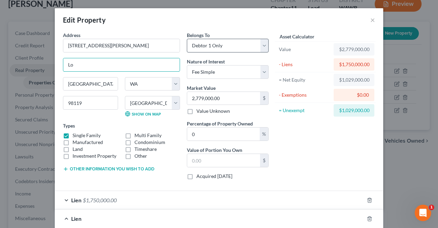
type input "L"
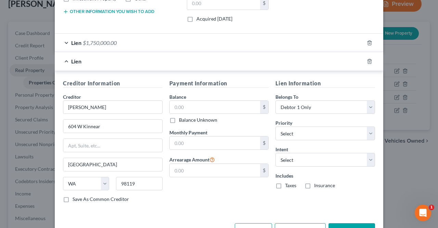
scroll to position [161, 0]
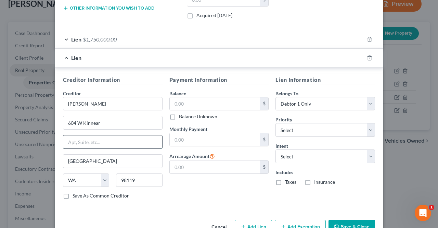
click at [93, 140] on input "text" at bounding box center [112, 141] width 99 height 13
click at [70, 123] on input "604 W Kinnear" at bounding box center [112, 122] width 99 height 13
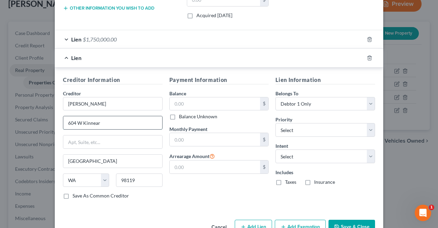
click at [107, 119] on input "604 W Kinnear" at bounding box center [112, 122] width 99 height 13
type input "[STREET_ADDRESS][PERSON_NAME]"
click at [76, 142] on input "text" at bounding box center [112, 141] width 99 height 13
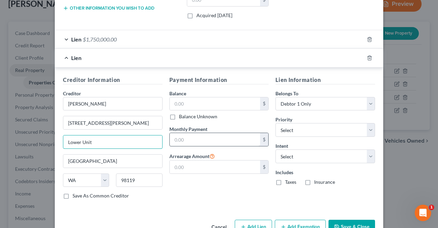
type input "Lower Unit"
click at [223, 140] on input "text" at bounding box center [215, 139] width 91 height 13
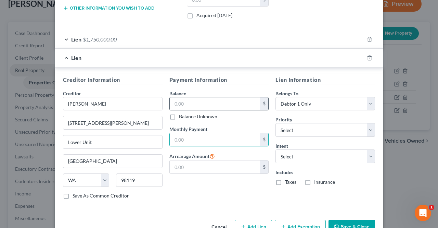
click at [225, 99] on input "text" at bounding box center [215, 103] width 91 height 13
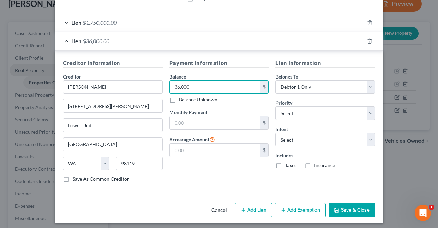
type input "36,000"
click at [73, 176] on label "Save As Common Creditor" at bounding box center [101, 178] width 56 height 7
click at [75, 176] on input "Save As Common Creditor" at bounding box center [77, 177] width 4 height 4
checkbox input "true"
click at [256, 212] on button "Add Lien" at bounding box center [253, 210] width 37 height 14
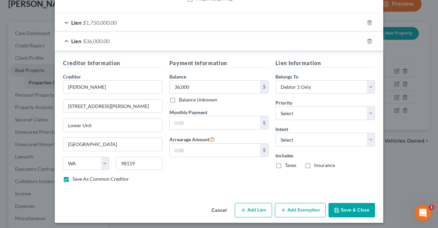
select select "0"
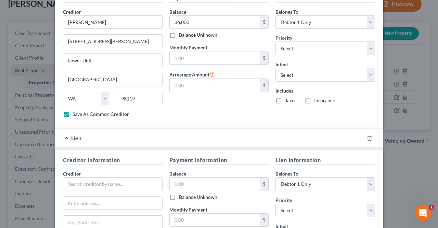
scroll to position [337, 0]
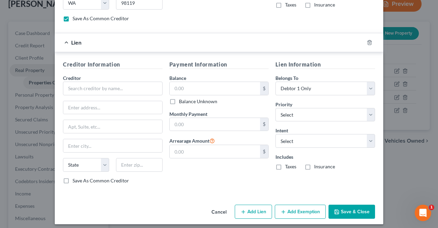
click at [354, 212] on button "Save & Close" at bounding box center [352, 211] width 47 height 14
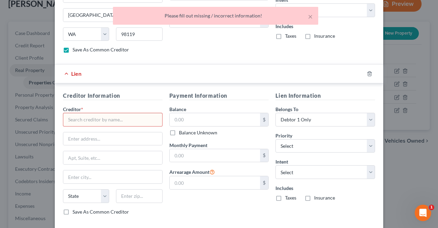
scroll to position [305, 0]
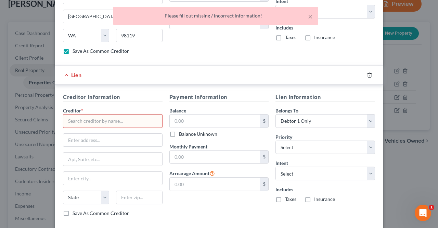
click at [369, 74] on icon "button" at bounding box center [369, 74] width 5 height 5
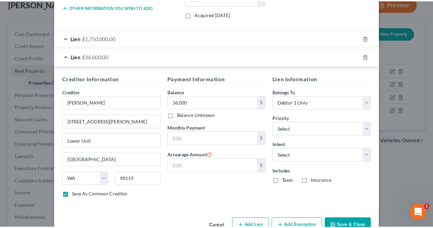
scroll to position [177, 0]
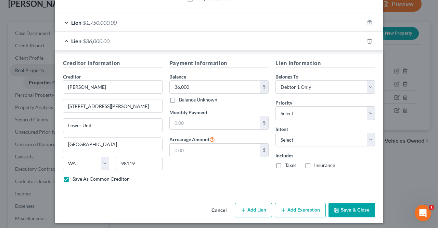
click at [358, 205] on button "Save & Close" at bounding box center [352, 210] width 47 height 14
checkbox input "false"
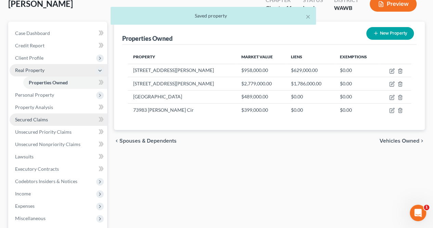
click at [25, 119] on span "Secured Claims" at bounding box center [31, 119] width 33 height 6
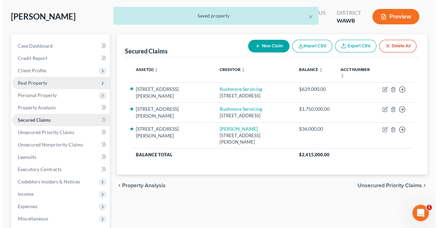
scroll to position [32, 0]
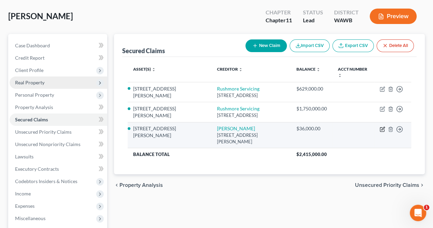
click at [383, 126] on icon "button" at bounding box center [382, 128] width 5 height 5
select select "50"
select select "0"
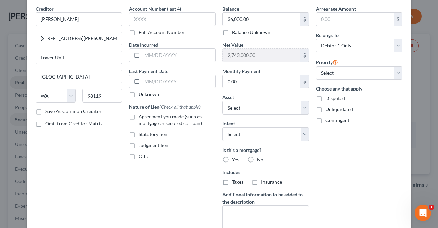
scroll to position [21, 0]
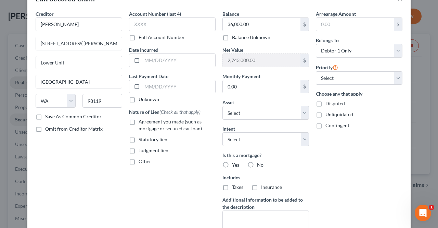
click at [139, 147] on label "Judgment lien" at bounding box center [154, 150] width 30 height 7
click at [141, 147] on input "Judgment lien" at bounding box center [143, 149] width 4 height 4
checkbox input "true"
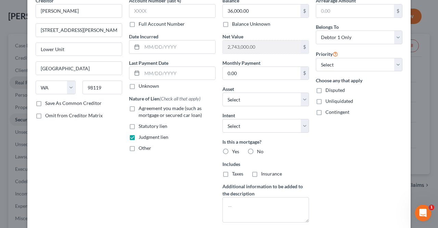
scroll to position [36, 0]
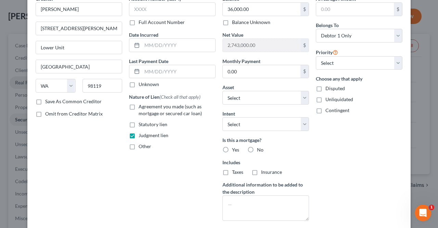
click at [325, 88] on label "Disputed" at bounding box center [335, 88] width 20 height 7
click at [328, 88] on input "Disputed" at bounding box center [330, 87] width 4 height 4
checkbox input "true"
click at [325, 99] on label "Unliquidated" at bounding box center [339, 99] width 28 height 7
click at [328, 99] on input "Unliquidated" at bounding box center [330, 98] width 4 height 4
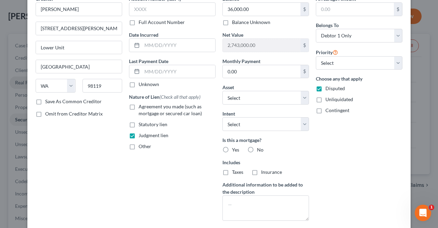
checkbox input "true"
click at [325, 110] on label "Contingent" at bounding box center [337, 110] width 24 height 7
click at [328, 110] on input "Contingent" at bounding box center [330, 109] width 4 height 4
checkbox input "true"
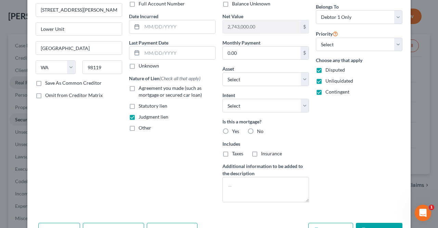
scroll to position [68, 0]
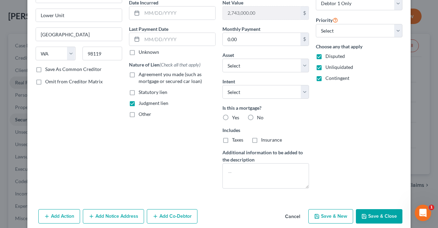
click at [257, 119] on label "No" at bounding box center [260, 117] width 7 height 7
click at [260, 118] on input "No" at bounding box center [262, 116] width 4 height 4
radio input "true"
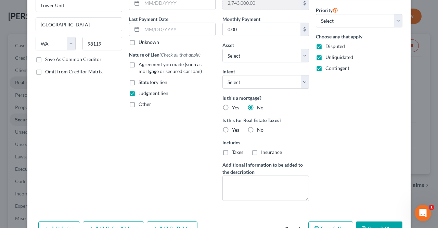
scroll to position [85, 0]
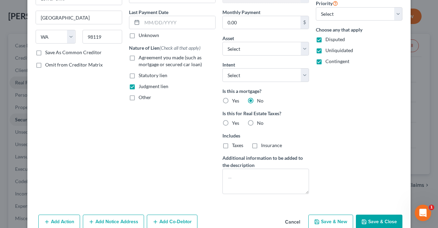
click at [257, 121] on span "No" at bounding box center [260, 123] width 7 height 6
click at [260, 121] on input "No" at bounding box center [262, 121] width 4 height 4
radio input "true"
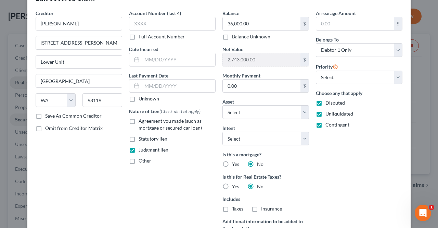
scroll to position [14, 0]
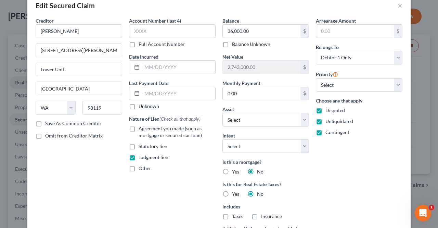
click at [45, 121] on label "Save As Common Creditor" at bounding box center [73, 123] width 56 height 7
click at [48, 121] on input "Save As Common Creditor" at bounding box center [50, 122] width 4 height 4
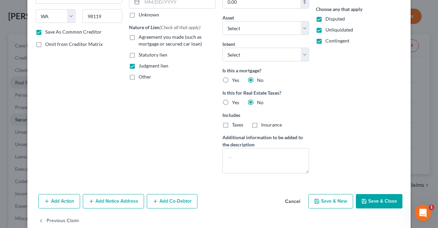
scroll to position [118, 0]
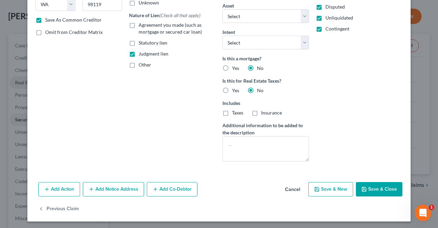
click at [335, 184] on button "Save & New" at bounding box center [330, 189] width 45 height 14
checkbox input "false"
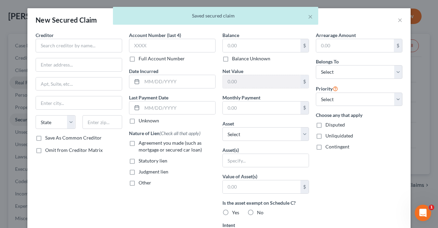
click at [397, 22] on div "× Saved secured claim" at bounding box center [216, 17] width 438 height 21
click at [399, 23] on div "× Saved secured claim" at bounding box center [216, 17] width 438 height 21
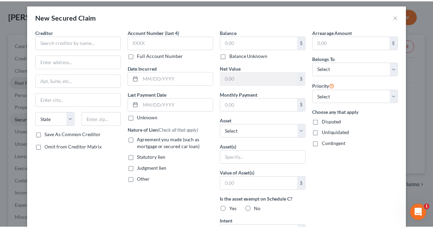
scroll to position [4, 0]
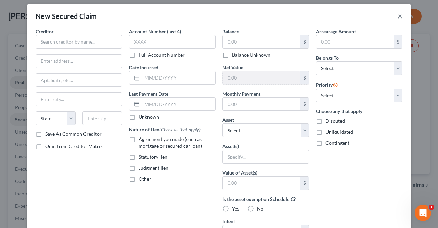
click at [398, 16] on button "×" at bounding box center [400, 16] width 5 height 8
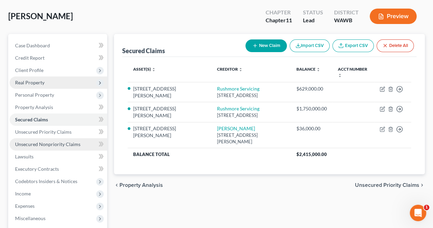
click at [27, 146] on span "Unsecured Nonpriority Claims" at bounding box center [47, 144] width 65 height 6
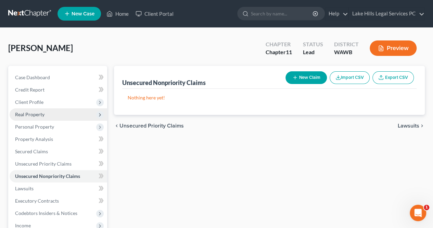
click at [306, 77] on button "New Claim" at bounding box center [305, 77] width 41 height 13
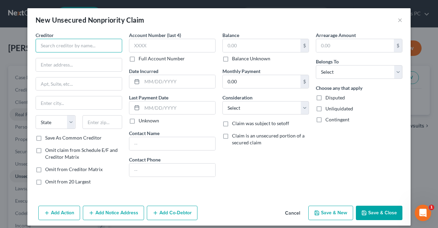
click at [46, 47] on input "text" at bounding box center [79, 46] width 87 height 14
click at [54, 44] on input "[PERSON_NAME]" at bounding box center [79, 46] width 87 height 14
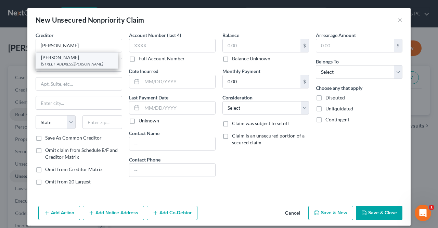
click at [70, 62] on div "[STREET_ADDRESS][PERSON_NAME]" at bounding box center [76, 64] width 71 height 6
type input "[PERSON_NAME]"
type input "[STREET_ADDRESS][PERSON_NAME]"
type input "Lower Unit"
type input "[GEOGRAPHIC_DATA]"
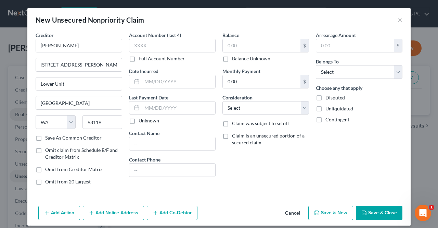
click at [325, 97] on label "Disputed" at bounding box center [335, 97] width 20 height 7
click at [328, 97] on input "Disputed" at bounding box center [330, 96] width 4 height 4
click at [325, 108] on label "Unliquidated" at bounding box center [339, 108] width 28 height 7
click at [328, 108] on input "Unliquidated" at bounding box center [330, 107] width 4 height 4
click at [325, 121] on label "Contingent" at bounding box center [337, 119] width 24 height 7
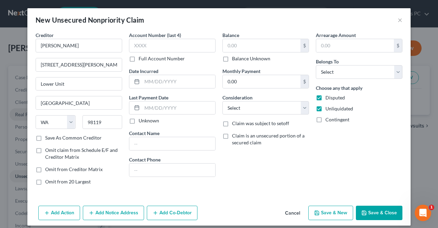
click at [328, 120] on input "Contingent" at bounding box center [330, 118] width 4 height 4
click at [232, 132] on label "Claim is an unsecured portion of a secured claim" at bounding box center [270, 139] width 77 height 14
click at [235, 132] on input "Claim is an unsecured portion of a secured claim" at bounding box center [237, 134] width 4 height 4
click at [139, 122] on label "Unknown" at bounding box center [149, 120] width 21 height 7
click at [141, 121] on input "Unknown" at bounding box center [143, 119] width 4 height 4
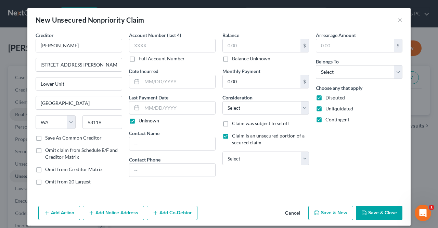
scroll to position [4, 0]
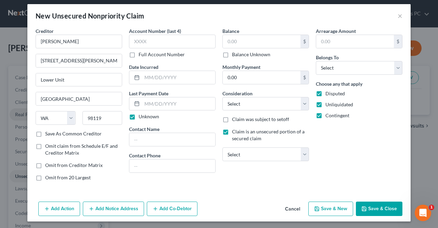
click at [97, 207] on button "Add Notice Address" at bounding box center [113, 208] width 61 height 14
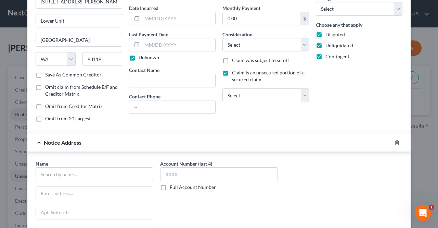
scroll to position [68, 0]
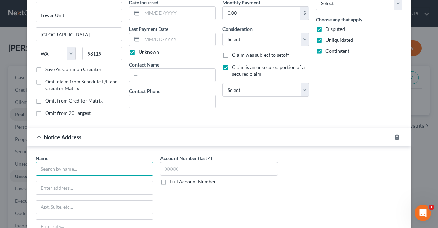
click at [120, 168] on input "text" at bounding box center [95, 169] width 118 height 14
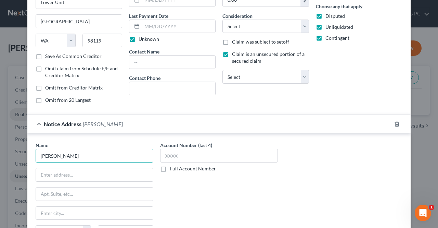
scroll to position [87, 0]
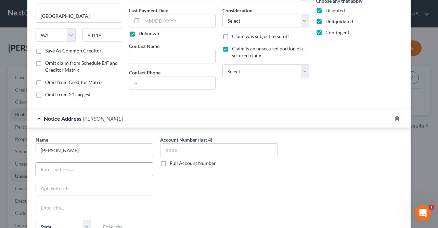
click at [39, 170] on input "text" at bounding box center [94, 169] width 117 height 13
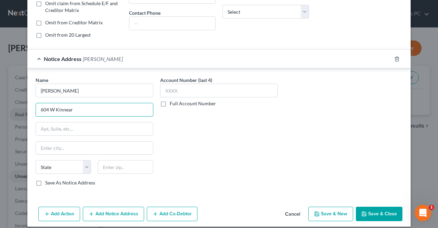
scroll to position [151, 0]
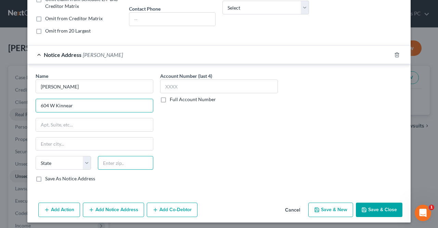
click at [118, 162] on input "text" at bounding box center [125, 163] width 55 height 14
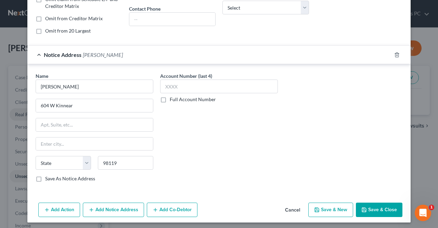
click at [293, 133] on div "Name * [PERSON_NAME] 604 W Kinnear State [US_STATE] AK AR AZ CA CO [GEOGRAPHIC_…" at bounding box center [219, 129] width 374 height 115
click at [45, 176] on label "Save As Notice Address" at bounding box center [70, 178] width 50 height 7
click at [48, 176] on input "Save As Notice Address" at bounding box center [50, 177] width 4 height 4
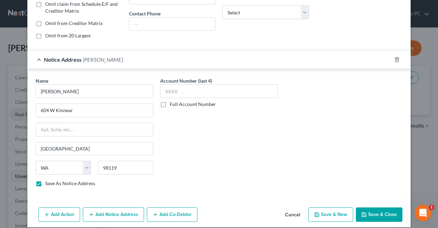
scroll to position [139, 0]
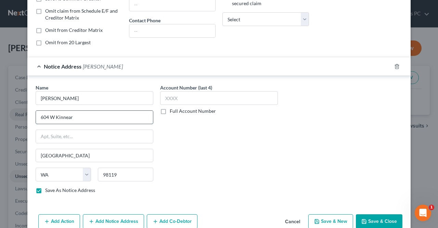
click at [74, 116] on input "604 W Kinnear" at bounding box center [94, 117] width 117 height 13
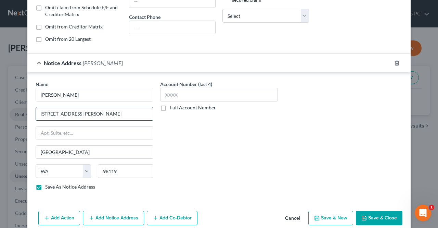
scroll to position [151, 0]
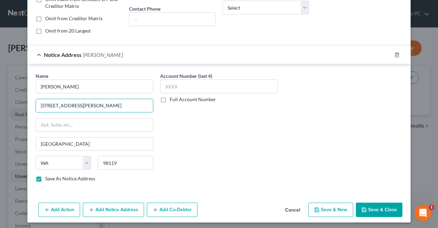
click at [92, 205] on button "Add Notice Address" at bounding box center [113, 209] width 61 height 14
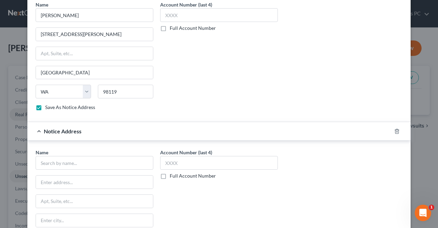
scroll to position [222, 0]
click at [44, 162] on input "text" at bounding box center [95, 162] width 118 height 14
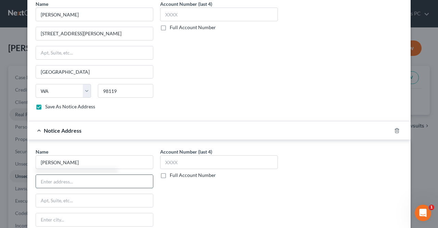
click at [41, 179] on input "text" at bounding box center [94, 181] width 117 height 13
paste input "[STREET_ADDRESS]"
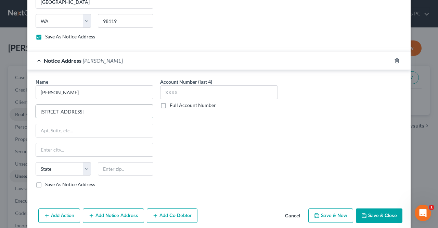
scroll to position [294, 0]
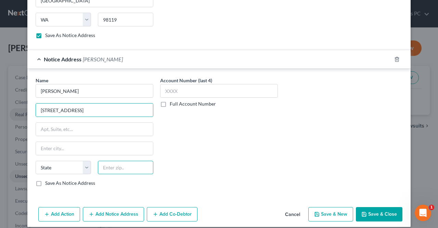
click at [113, 164] on input "text" at bounding box center [125, 168] width 55 height 14
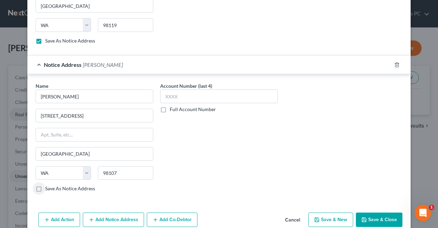
scroll to position [297, 0]
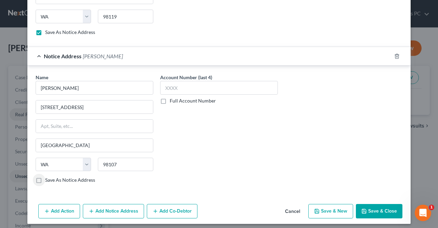
click at [380, 207] on button "Save & Close" at bounding box center [379, 211] width 47 height 14
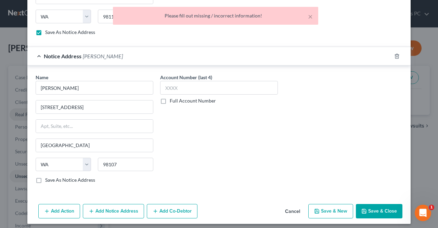
click at [375, 155] on div "Name * [PERSON_NAME][GEOGRAPHIC_DATA] [STREET_ADDRESS] State [US_STATE][GEOGRAP…" at bounding box center [219, 131] width 374 height 115
click at [131, 140] on input "[GEOGRAPHIC_DATA]" at bounding box center [94, 145] width 117 height 13
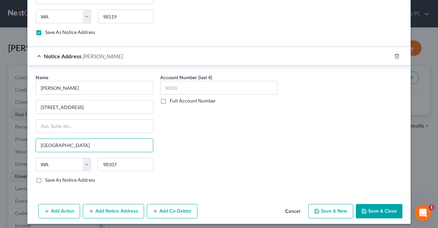
click at [268, 130] on div "Account Number (last 4) Full Account Number" at bounding box center [219, 131] width 125 height 115
click at [378, 209] on button "Save & Close" at bounding box center [379, 211] width 47 height 14
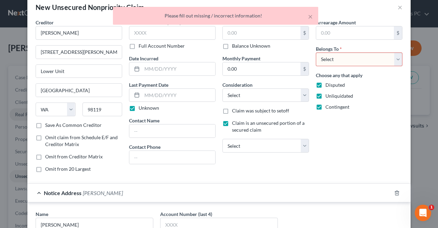
scroll to position [0, 0]
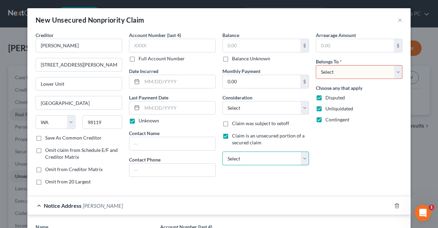
click at [306, 156] on select "Select [PERSON_NAME] Rushmore Servicing Rushmore Servicing" at bounding box center [265, 158] width 87 height 14
click at [222, 151] on select "Select [PERSON_NAME] Rushmore Servicing Rushmore Servicing" at bounding box center [265, 158] width 87 height 14
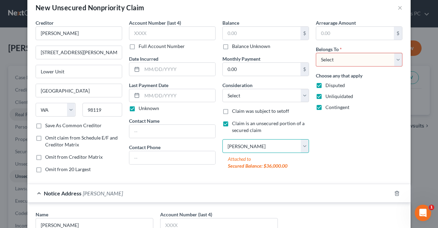
scroll to position [13, 0]
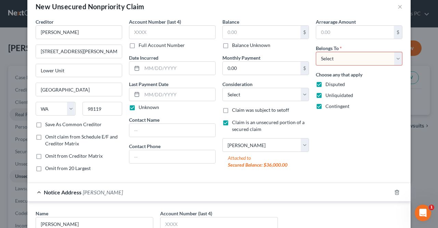
click at [346, 174] on div "Arrearage Amount $ Belongs To * Select Debtor 1 Only Debtor 2 Only Debtor 1 And…" at bounding box center [358, 97] width 93 height 159
click at [396, 53] on select "Select Debtor 1 Only Debtor 2 Only Debtor 1 And Debtor 2 Only At Least One Of T…" at bounding box center [359, 59] width 87 height 14
click at [316, 52] on select "Select Debtor 1 Only Debtor 2 Only Debtor 1 And Debtor 2 Only At Least One Of T…" at bounding box center [359, 59] width 87 height 14
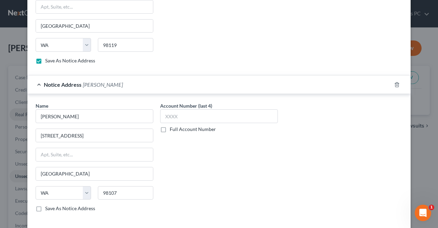
scroll to position [297, 0]
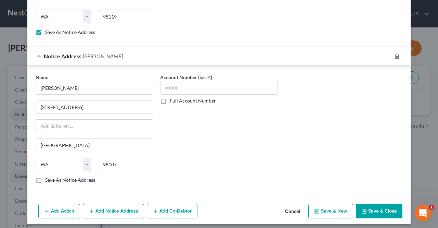
click at [384, 207] on button "Save & Close" at bounding box center [379, 211] width 47 height 14
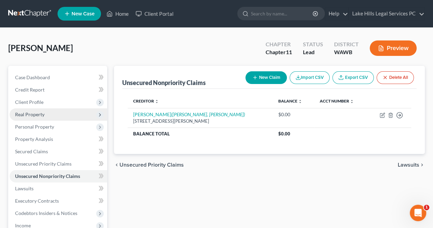
click at [271, 77] on button "New Claim" at bounding box center [265, 77] width 41 height 13
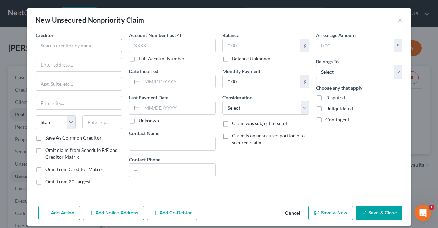
click at [87, 49] on input "text" at bounding box center [79, 46] width 87 height 14
click at [97, 46] on input "text" at bounding box center [79, 46] width 87 height 14
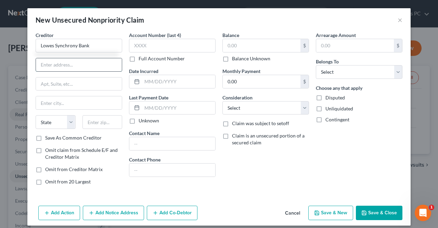
click at [53, 66] on input "text" at bounding box center [79, 64] width 86 height 13
paste input "PO Box 71726"
click at [107, 118] on input "text" at bounding box center [102, 122] width 40 height 14
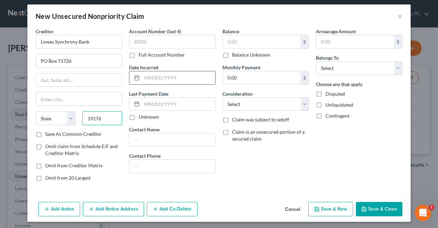
scroll to position [4, 0]
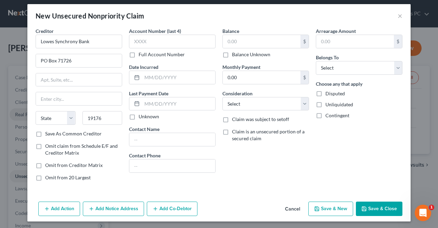
click at [120, 185] on div "Creditor * Lowes Synchrony Bank PO Box 71726 State [US_STATE] AK AR AZ CA CO CT…" at bounding box center [218, 112] width 383 height 171
click at [115, 188] on div "Creditor * Lowes Synchrony Bank PO Box 71726 State [US_STATE] AK AR AZ CA CO CT…" at bounding box center [218, 112] width 383 height 171
click at [105, 115] on input "19176" at bounding box center [102, 118] width 40 height 14
click at [76, 90] on div "Creditor * Lowes Synchrony Bank PO Box 71726 State [US_STATE] AK AR AZ CA CO CT…" at bounding box center [79, 78] width 87 height 103
click at [103, 119] on input "19176" at bounding box center [102, 118] width 40 height 14
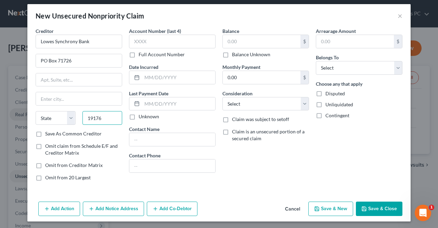
scroll to position [0, 0]
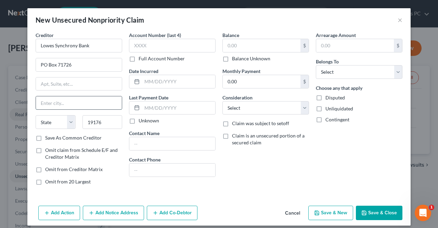
click at [73, 101] on input "text" at bounding box center [79, 102] width 86 height 13
click at [53, 124] on select "State [US_STATE] AK AR AZ CA CO CT DE DC [GEOGRAPHIC_DATA] [GEOGRAPHIC_DATA] GU…" at bounding box center [56, 122] width 40 height 14
click at [36, 115] on select "State [US_STATE] AK AR AZ CA CO CT DE DC [GEOGRAPHIC_DATA] [GEOGRAPHIC_DATA] GU…" at bounding box center [56, 122] width 40 height 14
click at [107, 124] on input "19176" at bounding box center [102, 122] width 40 height 14
click at [378, 156] on div "Arrearage Amount $ Belongs To * Select Debtor 1 Only Debtor 2 Only Debtor 1 And…" at bounding box center [358, 110] width 93 height 159
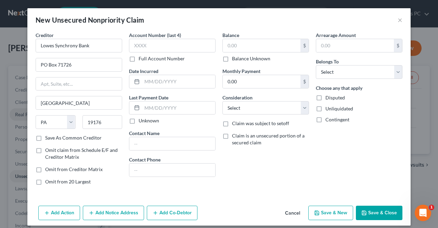
click at [45, 138] on label "Save As Common Creditor" at bounding box center [73, 137] width 56 height 7
click at [48, 138] on input "Save As Common Creditor" at bounding box center [50, 136] width 4 height 4
click at [232, 55] on label "Balance Unknown" at bounding box center [251, 58] width 38 height 7
click at [235, 55] on input "Balance Unknown" at bounding box center [237, 57] width 4 height 4
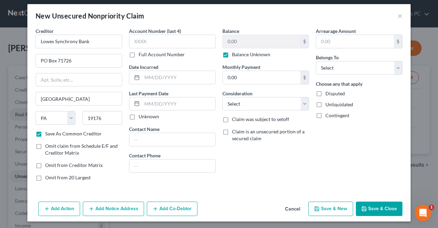
click at [58, 206] on button "Add Action" at bounding box center [59, 208] width 42 height 14
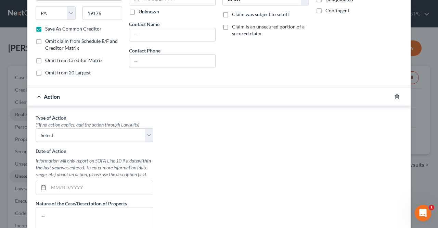
scroll to position [109, 0]
click at [142, 133] on select "Select Repossession Garnishment Foreclosure Personal Injury Attached, Seized, O…" at bounding box center [95, 135] width 118 height 14
click at [150, 131] on select "Select Repossession Garnishment Foreclosure Personal Injury Attached, Seized, O…" at bounding box center [95, 135] width 118 height 14
click at [148, 134] on select "Select Repossession Garnishment Foreclosure Personal Injury Attached, Seized, O…" at bounding box center [95, 135] width 118 height 14
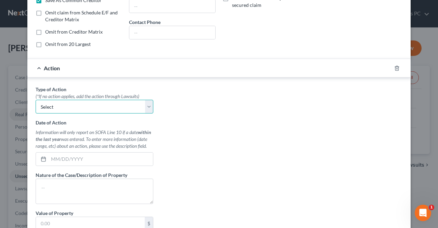
scroll to position [215, 0]
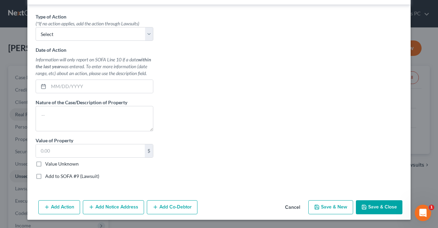
click at [380, 212] on button "Save & Close" at bounding box center [379, 207] width 47 height 14
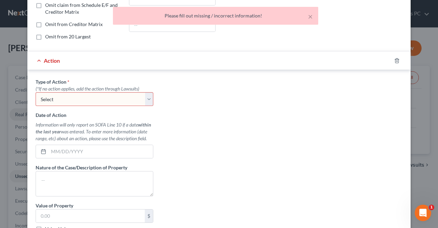
scroll to position [141, 0]
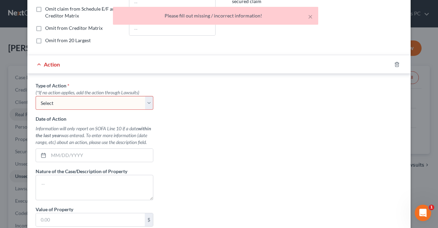
click at [144, 107] on select "Select Repossession Garnishment Foreclosure Personal Injury Attached, Seized, O…" at bounding box center [95, 103] width 118 height 14
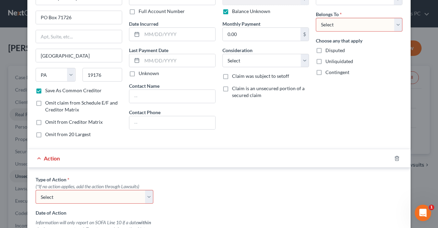
scroll to position [58, 0]
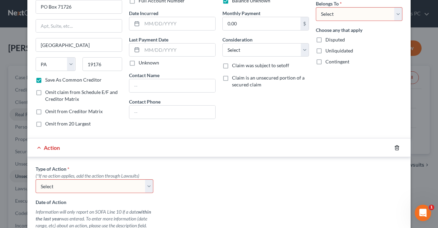
click at [397, 146] on icon "button" at bounding box center [396, 147] width 5 height 5
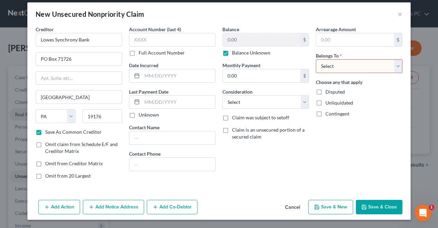
scroll to position [4, 0]
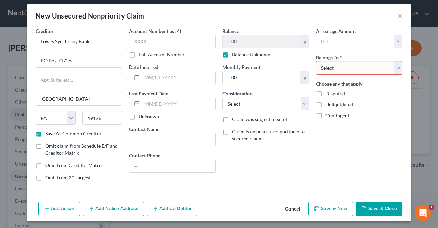
click at [386, 207] on button "Save & Close" at bounding box center [379, 208] width 47 height 14
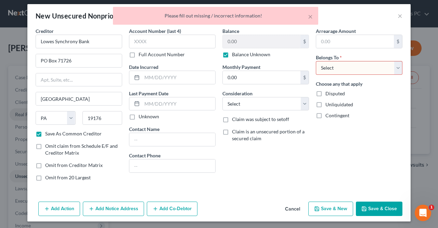
click at [370, 169] on div "Arrearage Amount $ Belongs To * Select Debtor 1 Only Debtor 2 Only Debtor 1 And…" at bounding box center [358, 106] width 93 height 159
click at [397, 68] on select "Select Debtor 1 Only Debtor 2 Only Debtor 1 And Debtor 2 Only At Least One Of T…" at bounding box center [359, 68] width 87 height 14
click at [316, 61] on select "Select Debtor 1 Only Debtor 2 Only Debtor 1 And Debtor 2 Only At Least One Of T…" at bounding box center [359, 68] width 87 height 14
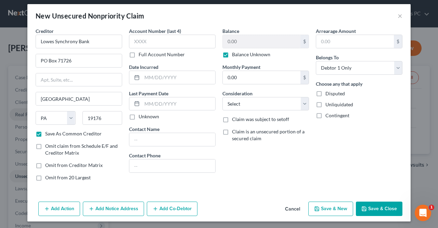
click at [386, 209] on button "Save & Close" at bounding box center [379, 208] width 47 height 14
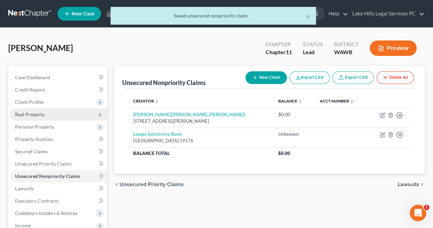
click at [266, 71] on button "New Claim" at bounding box center [265, 77] width 41 height 13
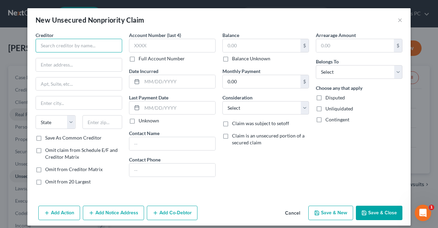
click at [99, 44] on input "text" at bounding box center [79, 46] width 87 height 14
paste input "JPMorgan Chase Bank, N.A."
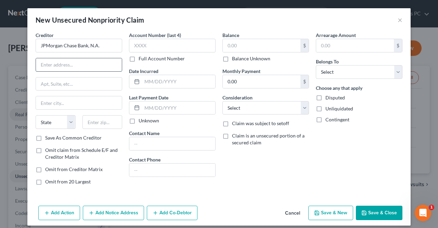
click at [90, 62] on input "text" at bounding box center [79, 64] width 86 height 13
paste input "Attn: Bankruptcy Department"
click at [96, 121] on input "text" at bounding box center [102, 122] width 40 height 14
click at [63, 100] on input "text" at bounding box center [79, 102] width 86 height 13
paste input "[STREET_ADDRESS]"
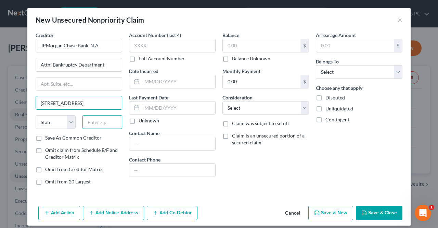
click at [97, 120] on input "text" at bounding box center [102, 122] width 40 height 14
click at [129, 183] on div "Account Number (last 4) Full Account Number Date Incurred Last Payment Date Unk…" at bounding box center [172, 110] width 93 height 159
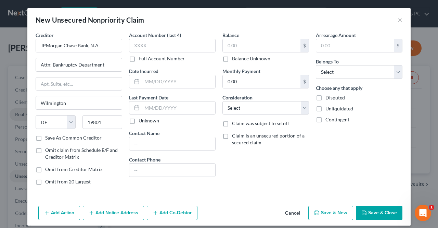
click at [45, 138] on label "Save As Common Creditor" at bounding box center [73, 137] width 56 height 7
click at [48, 138] on input "Save As Common Creditor" at bounding box center [50, 136] width 4 height 4
click at [232, 59] on label "Balance Unknown" at bounding box center [251, 58] width 38 height 7
click at [235, 59] on input "Balance Unknown" at bounding box center [237, 57] width 4 height 4
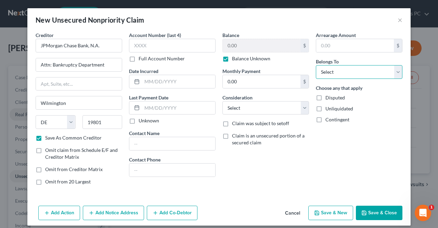
click at [383, 73] on select "Select Debtor 1 Only Debtor 2 Only Debtor 1 And Debtor 2 Only At Least One Of T…" at bounding box center [359, 72] width 87 height 14
click at [316, 65] on select "Select Debtor 1 Only Debtor 2 Only Debtor 1 And Debtor 2 Only At Least One Of T…" at bounding box center [359, 72] width 87 height 14
click at [93, 81] on input "text" at bounding box center [79, 83] width 86 height 13
paste input "[STREET_ADDRESS]"
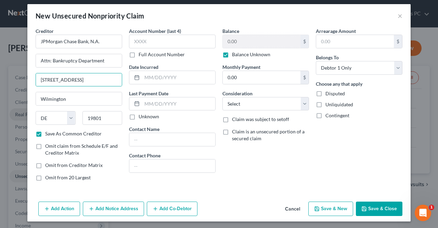
click at [379, 209] on button "Save & Close" at bounding box center [379, 208] width 47 height 14
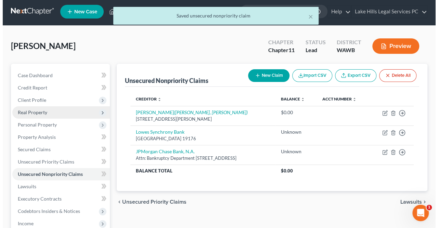
scroll to position [1, 0]
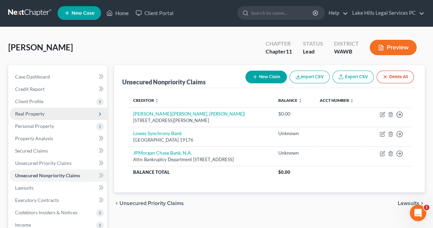
click at [268, 77] on button "New Claim" at bounding box center [265, 77] width 41 height 13
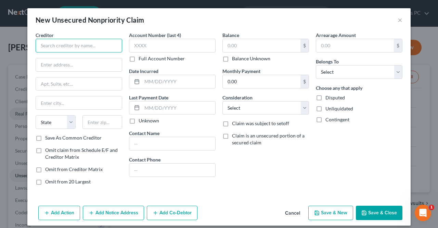
click at [101, 44] on input "text" at bounding box center [79, 46] width 87 height 14
paste input "Citibank, N.A."
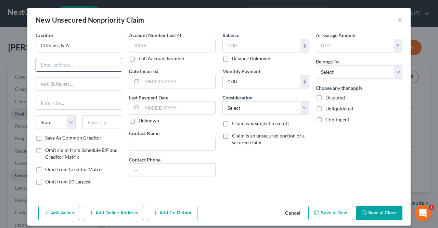
click at [88, 64] on input "text" at bounding box center [79, 64] width 86 height 13
paste input "Attn: Bankruptcy Department P.O. [GEOGRAPHIC_DATA][PERSON_NAME]-0046"
click at [100, 123] on input "text" at bounding box center [102, 122] width 40 height 14
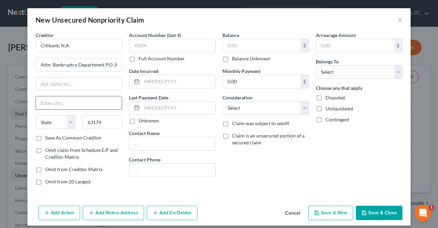
click at [83, 102] on input "text" at bounding box center [79, 102] width 86 height 13
click at [108, 118] on input "63179" at bounding box center [102, 122] width 40 height 14
click at [104, 65] on input "Attn: Bankruptcy Department P.O. [GEOGRAPHIC_DATA][PERSON_NAME]-0046" at bounding box center [79, 64] width 86 height 13
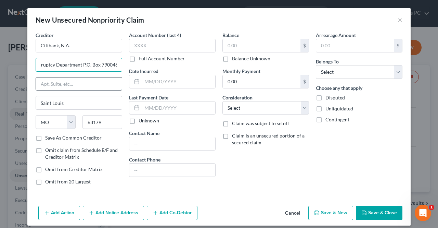
click at [41, 82] on input "text" at bounding box center [79, 83] width 86 height 13
paste input "P.O. Box 790046"
click at [97, 65] on input "Attn: Bankruptcy Department P.O. Box 790046" at bounding box center [79, 64] width 86 height 13
click at [232, 56] on label "Balance Unknown" at bounding box center [251, 58] width 38 height 7
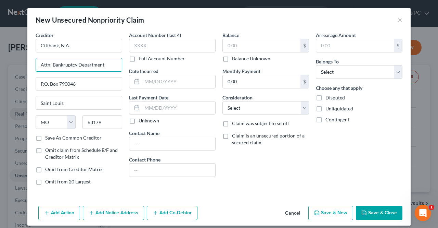
click at [235, 56] on input "Balance Unknown" at bounding box center [237, 57] width 4 height 4
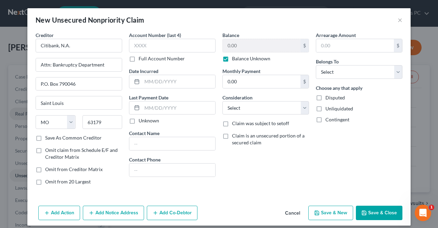
click at [376, 212] on button "Save & Close" at bounding box center [379, 212] width 47 height 14
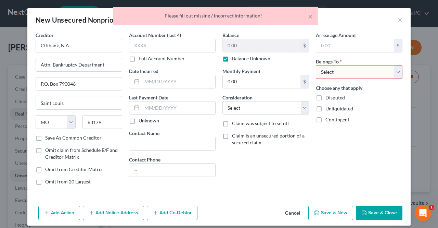
click at [370, 167] on div "Arrearage Amount $ Belongs To * Select Debtor 1 Only Debtor 2 Only Debtor 1 And…" at bounding box center [358, 110] width 93 height 159
click at [372, 73] on select "Select Debtor 1 Only Debtor 2 Only Debtor 1 And Debtor 2 Only At Least One Of T…" at bounding box center [359, 72] width 87 height 14
click at [316, 65] on select "Select Debtor 1 Only Debtor 2 Only Debtor 1 And Debtor 2 Only At Least One Of T…" at bounding box center [359, 72] width 87 height 14
click at [388, 212] on button "Save & Close" at bounding box center [379, 212] width 47 height 14
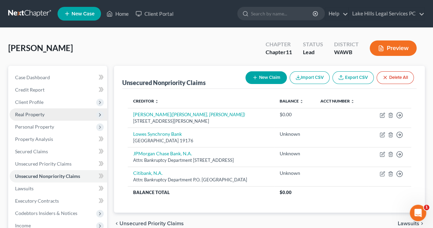
click at [267, 73] on button "New Claim" at bounding box center [265, 77] width 41 height 13
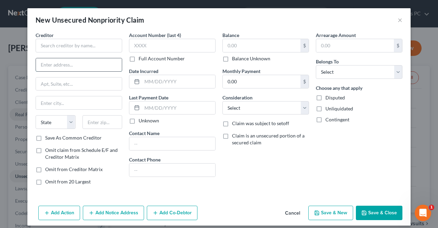
click at [85, 65] on input "text" at bounding box center [79, 64] width 86 height 13
paste input "PO Box 71466"
click at [43, 82] on input "text" at bounding box center [79, 83] width 86 height 13
paste input "PO Box 71466"
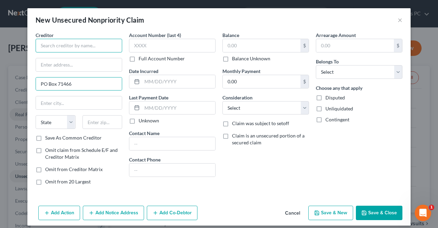
click at [77, 44] on input "text" at bounding box center [79, 46] width 87 height 14
paste input "TD Bank, N.A. Attn: Bankruptcy Department"
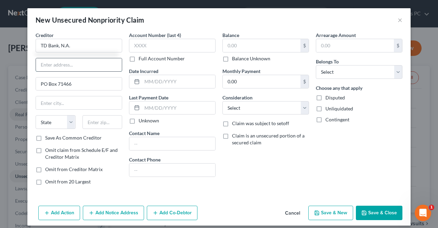
click at [46, 66] on input "text" at bounding box center [79, 64] width 86 height 13
paste input "Attn: Bankruptcy Department"
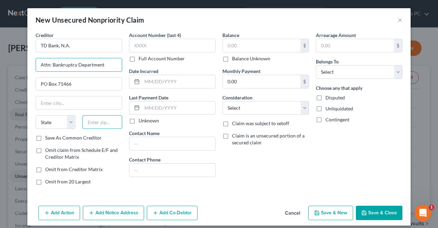
click at [93, 121] on input "text" at bounding box center [102, 122] width 40 height 14
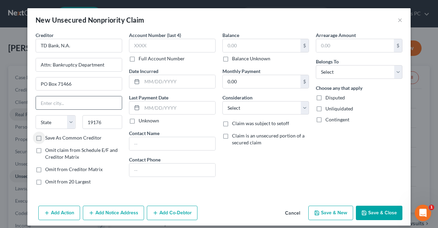
click at [91, 101] on input "text" at bounding box center [79, 102] width 86 height 13
click at [55, 124] on select "State [US_STATE] AK AR AZ CA CO CT DE DC [GEOGRAPHIC_DATA] [GEOGRAPHIC_DATA] GU…" at bounding box center [56, 122] width 40 height 14
click at [36, 115] on select "State [US_STATE] AK AR AZ CA CO CT DE DC [GEOGRAPHIC_DATA] [GEOGRAPHIC_DATA] GU…" at bounding box center [56, 122] width 40 height 14
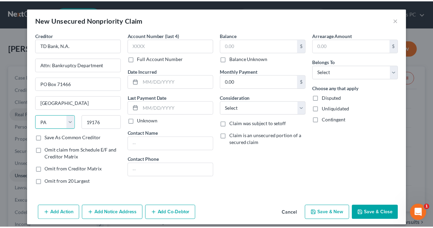
scroll to position [4, 0]
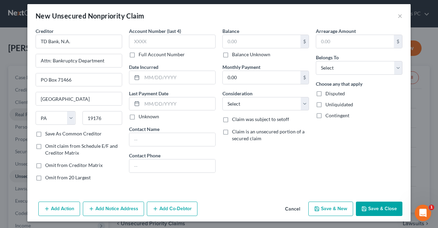
click at [232, 54] on label "Balance Unknown" at bounding box center [251, 54] width 38 height 7
click at [235, 54] on input "Balance Unknown" at bounding box center [237, 53] width 4 height 4
click at [331, 207] on button "Save & New" at bounding box center [330, 208] width 45 height 14
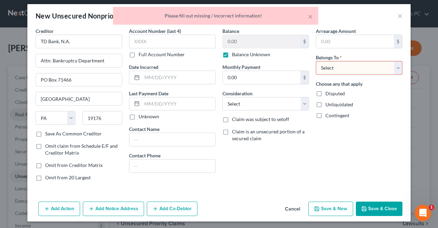
click at [376, 150] on div "Arrearage Amount $ Belongs To * Select Debtor 1 Only Debtor 2 Only Debtor 1 And…" at bounding box center [358, 106] width 93 height 159
click at [379, 69] on select "Select Debtor 1 Only Debtor 2 Only Debtor 1 And Debtor 2 Only At Least One Of T…" at bounding box center [359, 68] width 87 height 14
click at [316, 61] on select "Select Debtor 1 Only Debtor 2 Only Debtor 1 And Debtor 2 Only At Least One Of T…" at bounding box center [359, 68] width 87 height 14
click at [333, 209] on button "Save & New" at bounding box center [330, 208] width 45 height 14
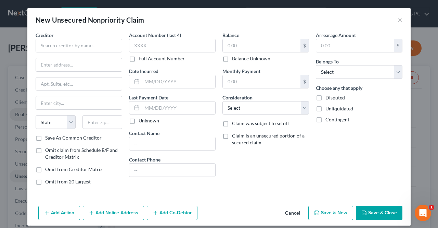
click at [377, 213] on button "Save & Close" at bounding box center [379, 212] width 47 height 14
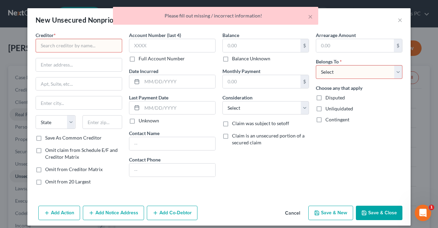
click at [374, 171] on div "Arrearage Amount $ Belongs To * Select Debtor 1 Only Debtor 2 Only Debtor 1 And…" at bounding box center [358, 110] width 93 height 159
click at [395, 18] on div "× Please fill out missing / incorrect information!" at bounding box center [216, 17] width 438 height 21
click at [297, 211] on button "Cancel" at bounding box center [293, 213] width 26 height 14
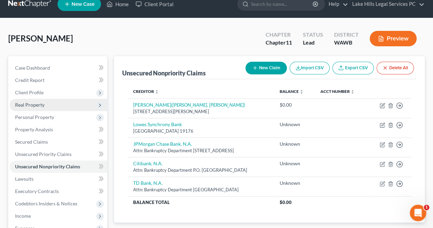
scroll to position [13, 0]
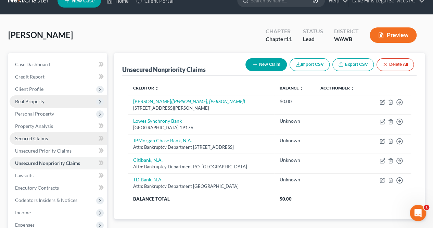
click at [25, 140] on span "Secured Claims" at bounding box center [31, 138] width 33 height 6
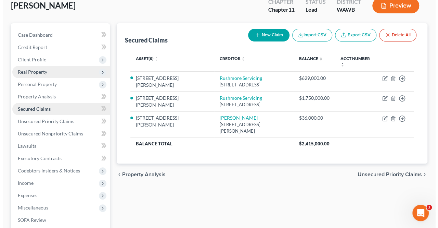
scroll to position [40, 0]
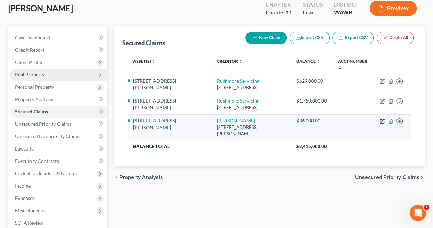
click at [382, 118] on icon "button" at bounding box center [382, 120] width 5 height 5
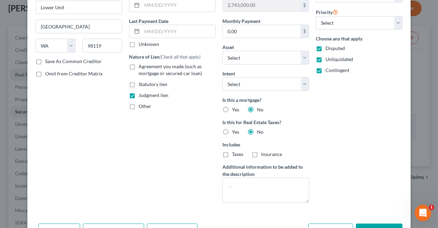
scroll to position [118, 0]
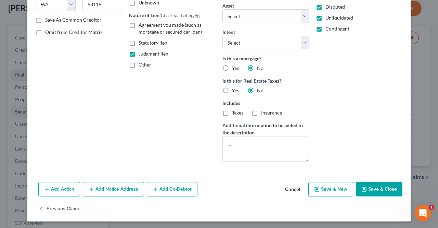
click at [94, 186] on button "Add Notice Address" at bounding box center [113, 189] width 61 height 14
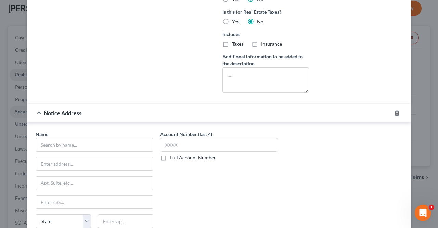
scroll to position [187, 0]
click at [45, 144] on input "text" at bounding box center [95, 144] width 118 height 14
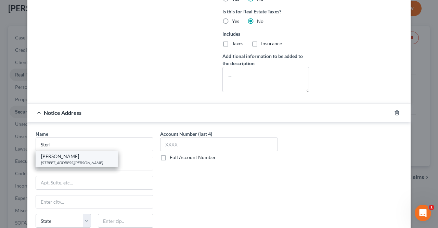
click at [90, 153] on div "[PERSON_NAME]" at bounding box center [76, 156] width 71 height 7
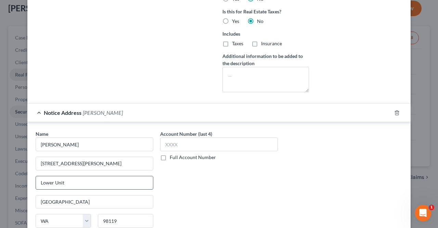
click at [95, 179] on input "Lower Unit" at bounding box center [94, 182] width 117 height 13
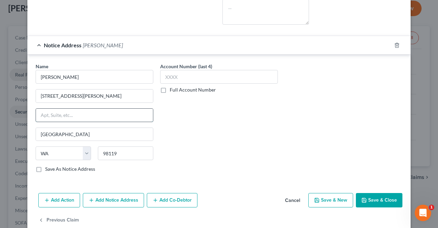
scroll to position [255, 0]
click at [45, 167] on label "Save As Notice Address" at bounding box center [70, 168] width 50 height 7
click at [48, 167] on input "Save As Notice Address" at bounding box center [50, 167] width 4 height 4
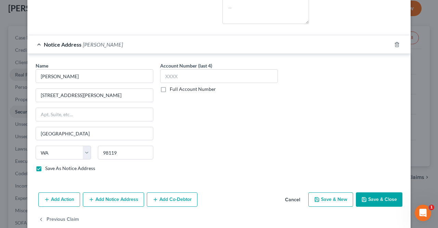
scroll to position [264, 0]
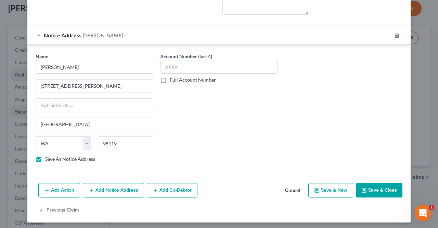
click at [92, 187] on button "Add Notice Address" at bounding box center [113, 190] width 61 height 14
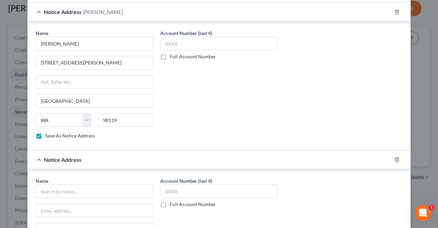
scroll to position [319, 0]
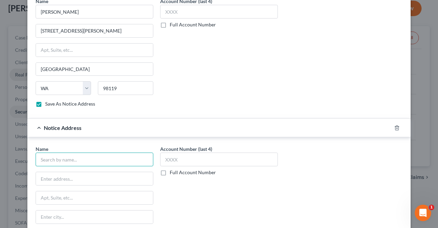
click at [42, 157] on input "text" at bounding box center [95, 159] width 118 height 14
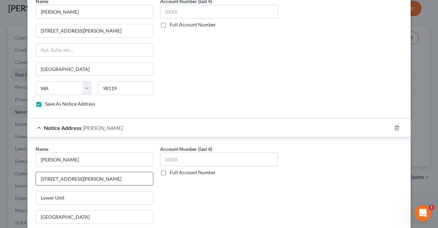
click at [80, 172] on input "[STREET_ADDRESS][PERSON_NAME]" at bounding box center [94, 178] width 117 height 13
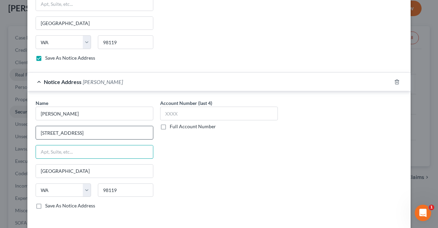
scroll to position [370, 0]
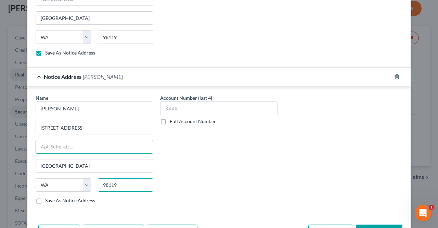
click at [124, 180] on input "98119" at bounding box center [125, 185] width 55 height 14
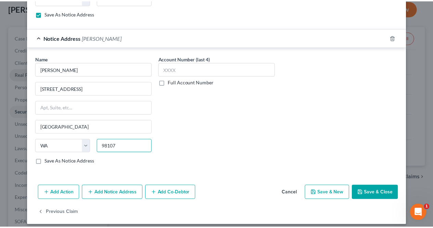
scroll to position [410, 0]
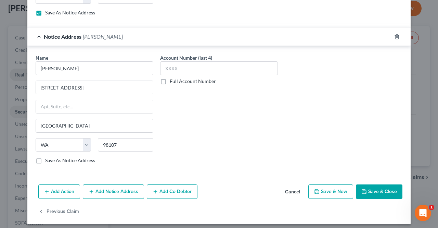
click at [387, 188] on button "Save & Close" at bounding box center [379, 191] width 47 height 14
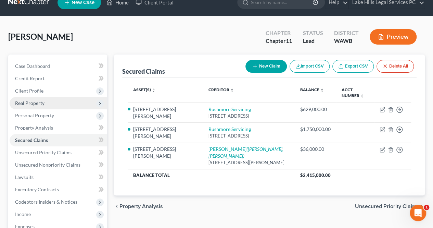
scroll to position [0, 0]
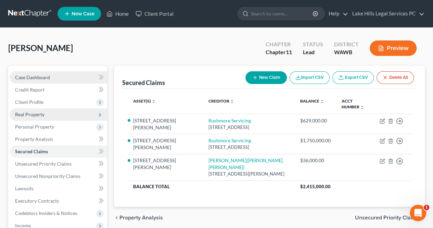
click at [61, 79] on link "Case Dashboard" at bounding box center [59, 77] width 98 height 12
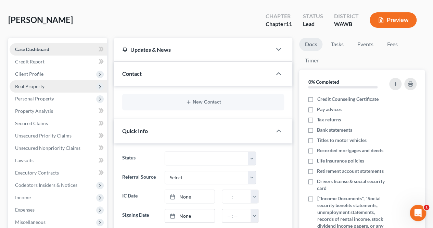
scroll to position [24, 0]
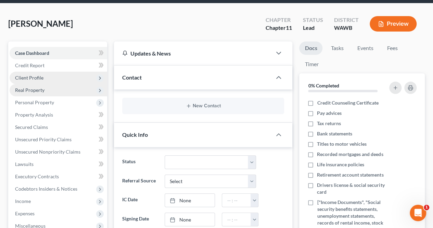
click at [21, 77] on span "Client Profile" at bounding box center [29, 78] width 28 height 6
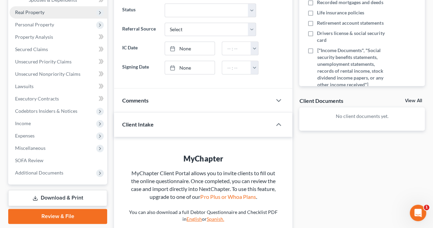
scroll to position [177, 0]
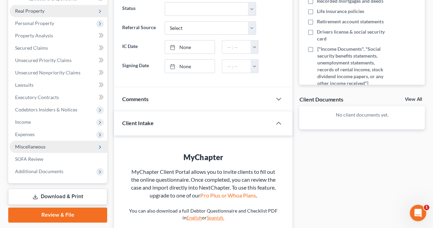
click at [17, 149] on span "Miscellaneous" at bounding box center [59, 146] width 98 height 12
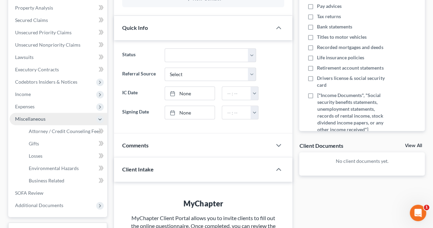
scroll to position [128, 0]
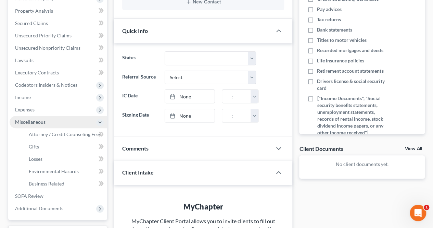
click at [20, 123] on span "Miscellaneous" at bounding box center [30, 122] width 30 height 6
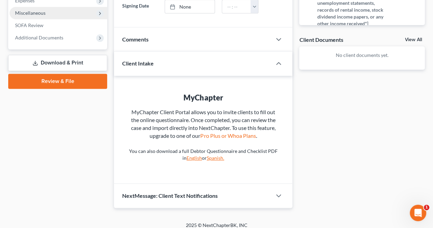
scroll to position [231, 0]
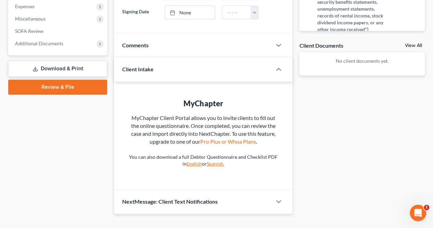
click at [36, 89] on link "Review & File" at bounding box center [57, 86] width 99 height 15
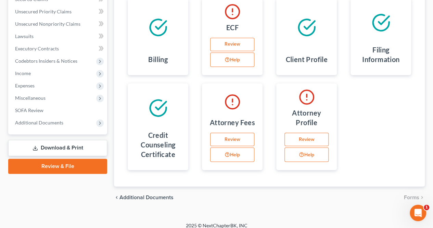
scroll to position [157, 0]
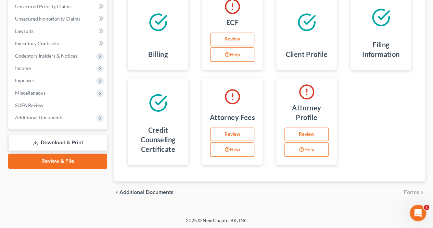
click at [34, 144] on icon at bounding box center [35, 143] width 4 height 1
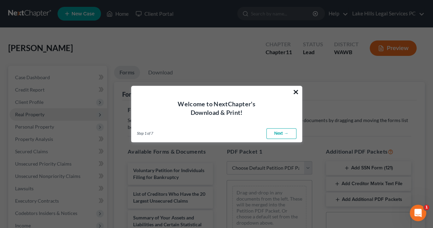
click at [295, 95] on button "×" at bounding box center [296, 91] width 7 height 11
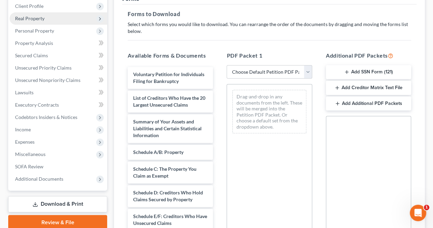
scroll to position [95, 0]
click at [306, 69] on select "Choose Default Petition PDF Packet Complete Bankruptcy Petition (all forms and …" at bounding box center [269, 72] width 85 height 14
click at [229, 65] on select "Choose Default Petition PDF Packet Complete Bankruptcy Petition (all forms and …" at bounding box center [269, 72] width 85 height 14
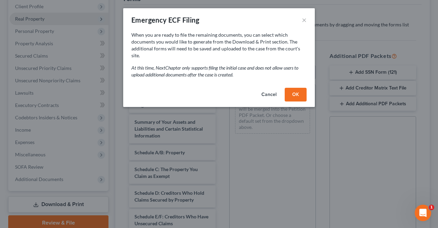
click at [296, 90] on button "OK" at bounding box center [296, 95] width 22 height 14
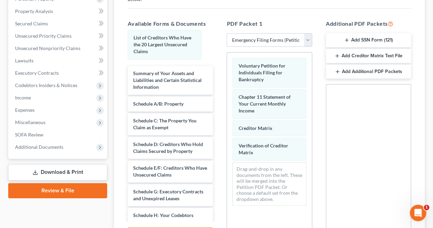
scroll to position [133, 0]
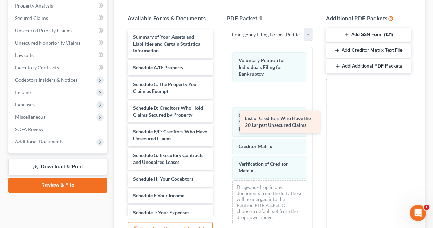
drag, startPoint x: 143, startPoint y: 36, endPoint x: 255, endPoint y: 117, distance: 138.5
click at [218, 117] on div "List of Creditors Who Have the 20 Largest Unsecured Claims List of Creditors Wh…" at bounding box center [170, 178] width 96 height 298
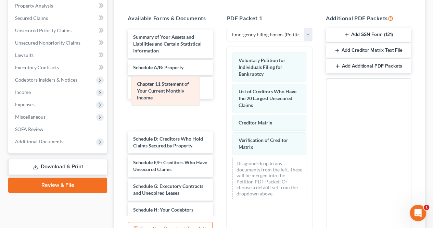
drag, startPoint x: 272, startPoint y: 129, endPoint x: 171, endPoint y: 92, distance: 108.0
click at [227, 92] on div "Chapter 11 Statement of Your Current Monthly Income Voluntary Petition for Indi…" at bounding box center [269, 126] width 85 height 158
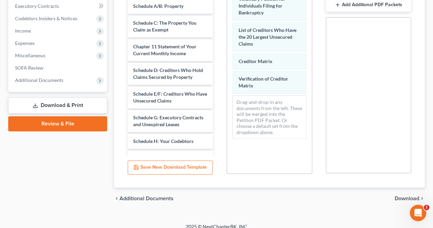
scroll to position [201, 0]
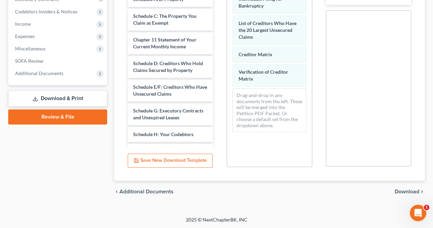
click at [404, 191] on span "Download" at bounding box center [407, 191] width 25 height 5
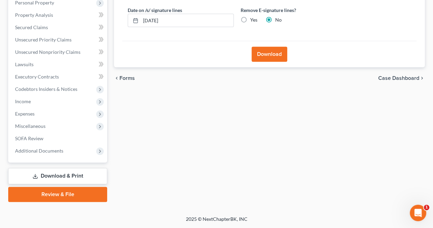
scroll to position [123, 0]
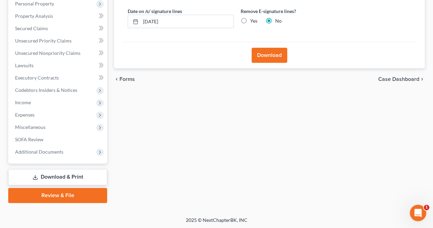
click at [276, 56] on button "Download" at bounding box center [270, 55] width 36 height 15
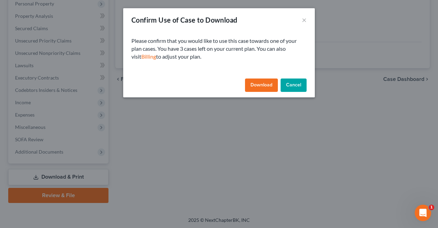
click at [259, 86] on button "Download" at bounding box center [261, 85] width 33 height 14
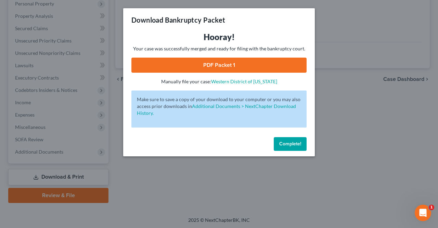
click at [271, 66] on link "PDF Packet 1" at bounding box center [218, 64] width 175 height 15
click at [301, 146] on button "Complete!" at bounding box center [290, 144] width 33 height 14
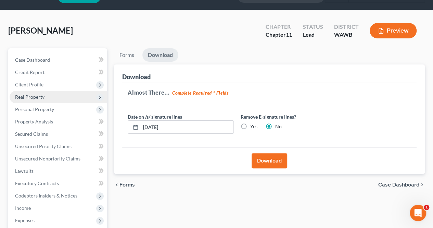
scroll to position [11, 0]
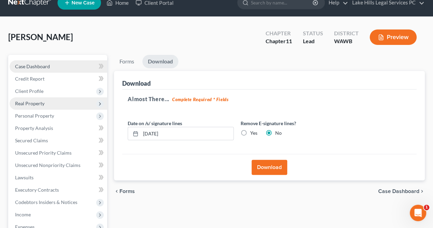
click at [51, 65] on link "Case Dashboard" at bounding box center [59, 66] width 98 height 12
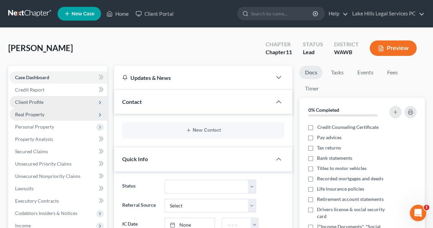
click at [53, 103] on span "Client Profile" at bounding box center [59, 102] width 98 height 12
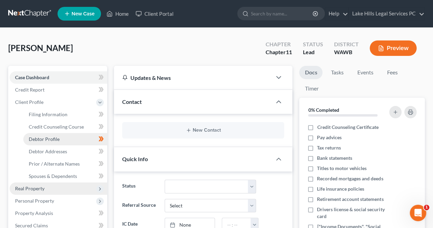
click at [34, 140] on span "Debtor Profile" at bounding box center [44, 139] width 31 height 6
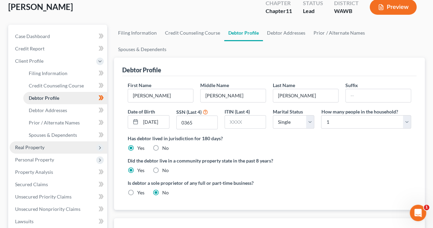
scroll to position [37, 0]
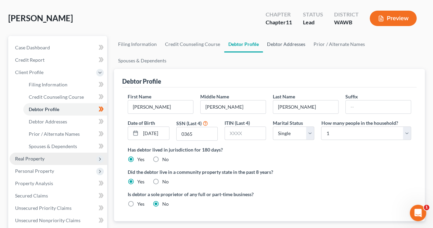
click at [281, 51] on link "Debtor Addresses" at bounding box center [286, 44] width 47 height 16
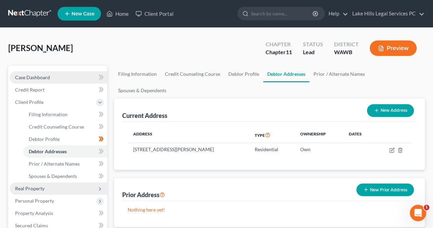
click at [59, 77] on link "Case Dashboard" at bounding box center [59, 77] width 98 height 12
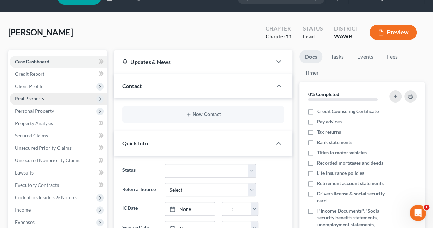
scroll to position [16, 0]
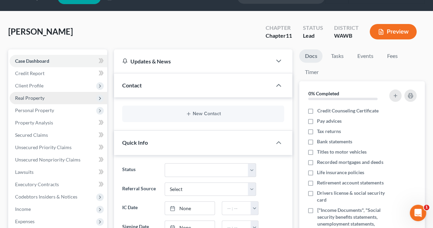
click at [315, 51] on link "Docs" at bounding box center [310, 55] width 23 height 13
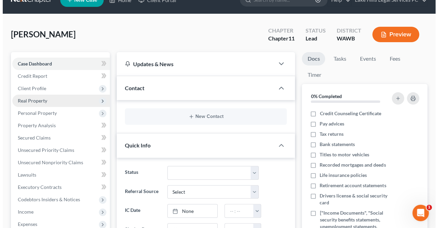
scroll to position [0, 0]
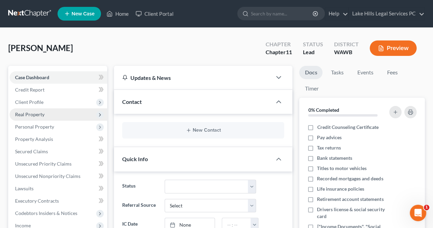
click at [399, 51] on button "Preview" at bounding box center [393, 47] width 47 height 15
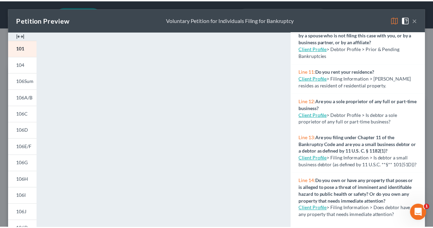
scroll to position [345, 0]
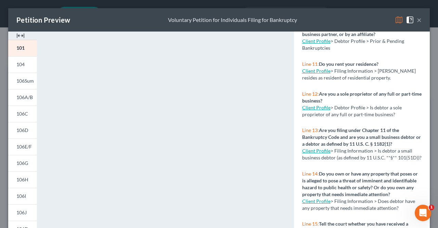
click at [314, 153] on link "Client Profile" at bounding box center [316, 151] width 28 height 6
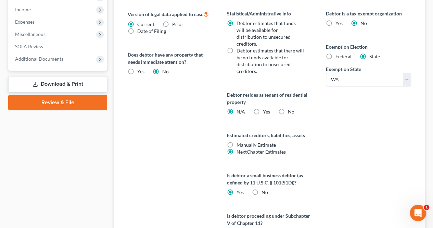
scroll to position [290, 0]
click at [264, 189] on span "No" at bounding box center [264, 192] width 7 height 6
click at [264, 189] on input "No" at bounding box center [266, 191] width 4 height 4
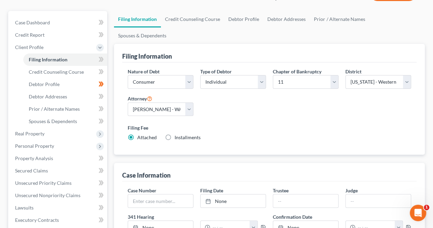
scroll to position [0, 0]
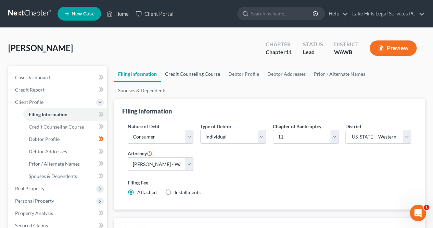
click at [201, 76] on link "Credit Counseling Course" at bounding box center [192, 74] width 63 height 16
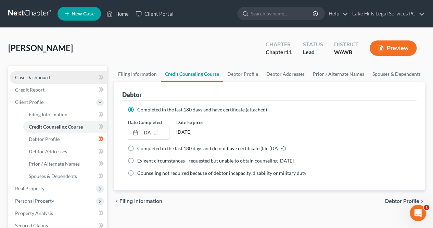
click at [22, 77] on span "Case Dashboard" at bounding box center [32, 77] width 35 height 6
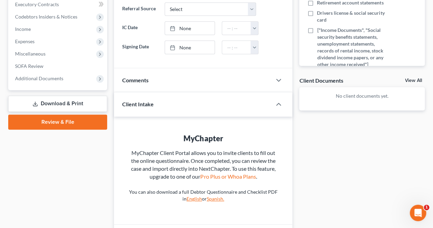
click at [29, 123] on link "Review & File" at bounding box center [57, 121] width 99 height 15
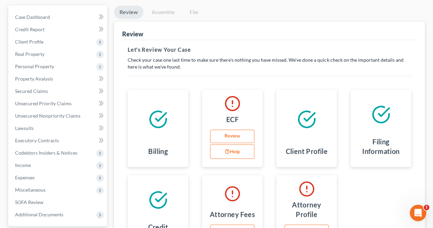
scroll to position [157, 0]
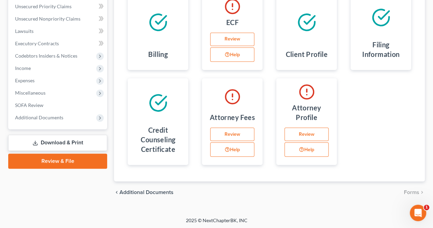
click at [35, 164] on link "Review & File" at bounding box center [57, 160] width 99 height 15
click at [31, 145] on link "Download & Print" at bounding box center [57, 143] width 99 height 16
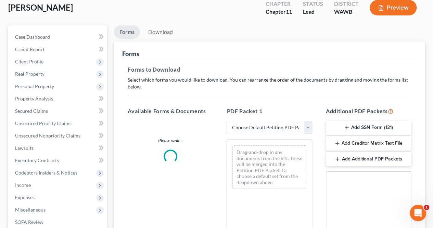
scroll to position [41, 0]
click at [309, 126] on select "Choose Default Petition PDF Packet Complete Bankruptcy Petition (all forms and …" at bounding box center [269, 127] width 85 height 14
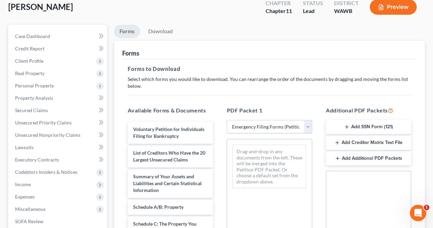
click at [229, 120] on select "Choose Default Petition PDF Packet Complete Bankruptcy Petition (all forms and …" at bounding box center [269, 127] width 85 height 14
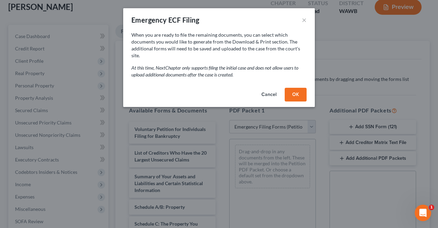
click at [302, 88] on button "OK" at bounding box center [296, 95] width 22 height 14
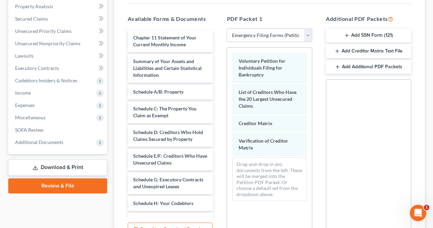
scroll to position [133, 0]
click at [367, 30] on button "Add SSN Form (121)" at bounding box center [368, 35] width 85 height 14
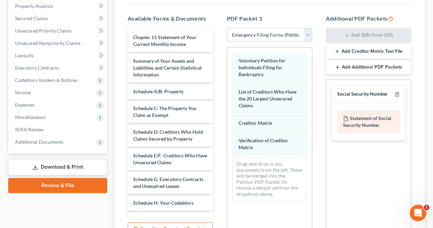
click at [384, 127] on div "Statement of Social Security Number" at bounding box center [368, 121] width 63 height 23
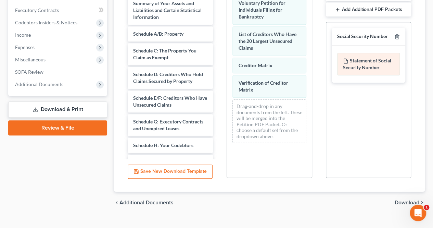
scroll to position [201, 0]
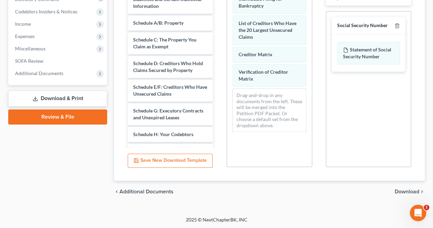
click at [411, 193] on span "Download" at bounding box center [407, 191] width 25 height 5
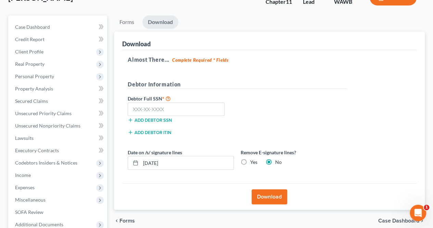
scroll to position [49, 0]
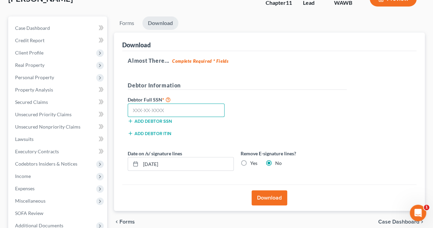
click at [203, 111] on input "text" at bounding box center [176, 110] width 97 height 14
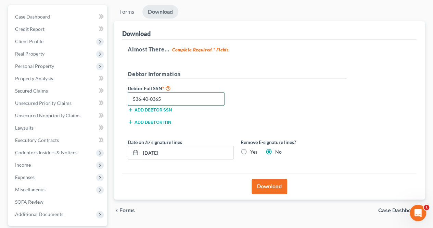
scroll to position [69, 0]
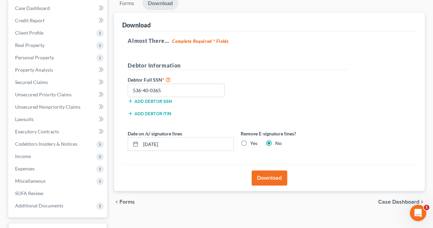
click at [278, 181] on button "Download" at bounding box center [270, 177] width 36 height 15
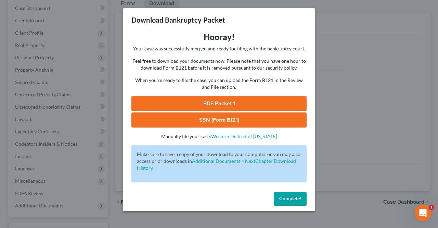
click at [246, 102] on link "PDF Packet 1" at bounding box center [218, 103] width 175 height 15
click at [257, 120] on link "SSN (Form B121)" at bounding box center [218, 119] width 175 height 15
click at [294, 200] on span "Complete!" at bounding box center [290, 198] width 22 height 6
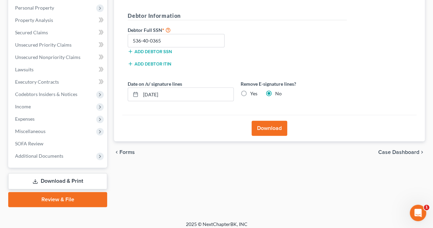
scroll to position [123, 0]
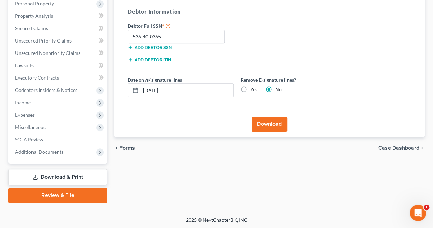
click at [31, 197] on link "Review & File" at bounding box center [57, 195] width 99 height 15
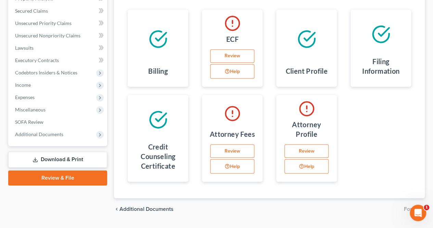
click at [28, 159] on link "Download & Print" at bounding box center [57, 159] width 99 height 16
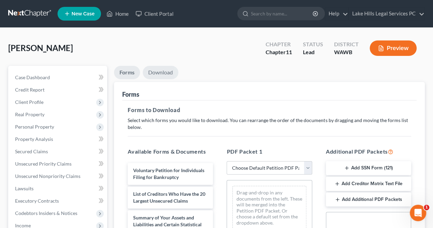
click at [168, 68] on link "Download" at bounding box center [161, 72] width 36 height 13
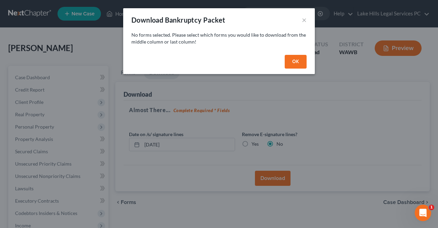
click at [295, 56] on button "OK" at bounding box center [296, 62] width 22 height 14
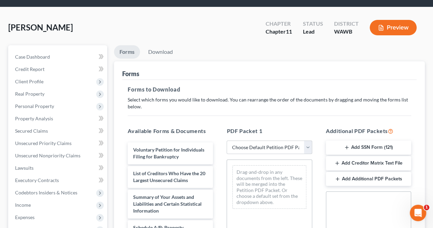
scroll to position [20, 0]
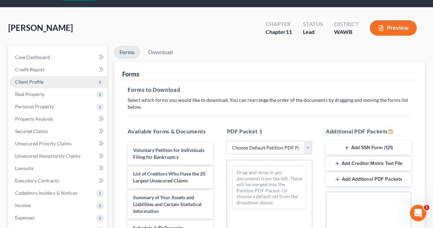
click at [22, 82] on span "Client Profile" at bounding box center [29, 82] width 28 height 6
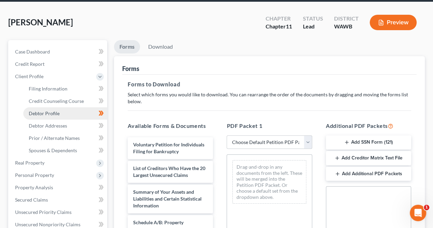
click at [37, 112] on span "Debtor Profile" at bounding box center [44, 113] width 31 height 6
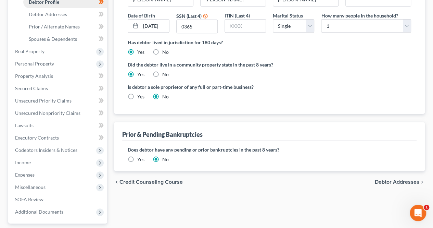
scroll to position [140, 0]
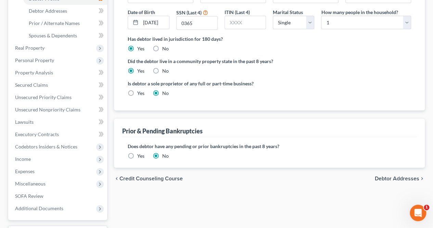
click at [408, 176] on span "Debtor Addresses" at bounding box center [397, 178] width 44 height 5
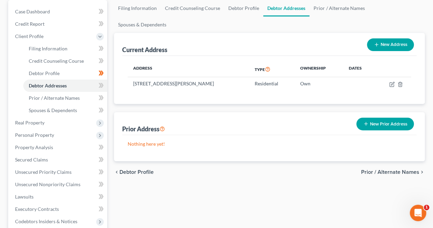
scroll to position [76, 0]
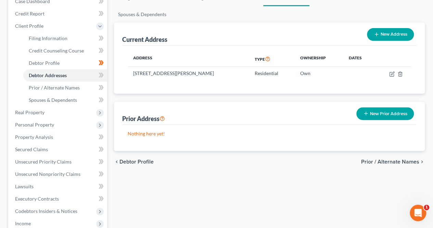
click at [414, 159] on span "Prior / Alternate Names" at bounding box center [390, 161] width 58 height 5
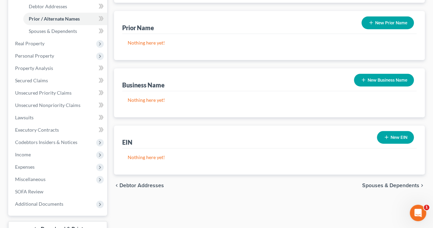
click at [405, 182] on span "Spouses & Dependents" at bounding box center [390, 184] width 57 height 5
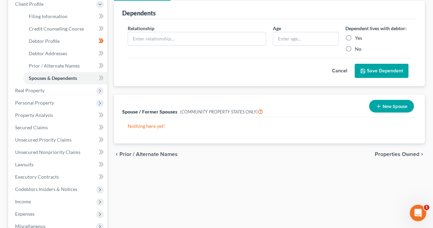
click at [411, 151] on span "Properties Owned" at bounding box center [397, 153] width 44 height 5
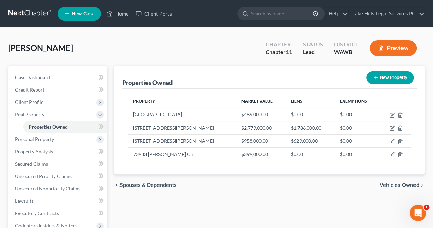
click at [411, 185] on span "Vehicles Owned" at bounding box center [400, 184] width 40 height 5
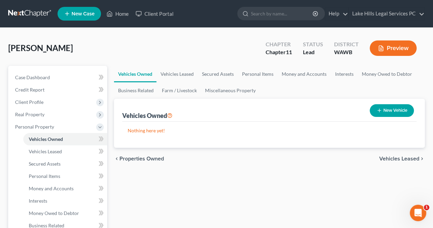
click at [409, 160] on span "Vehicles Leased" at bounding box center [399, 158] width 40 height 5
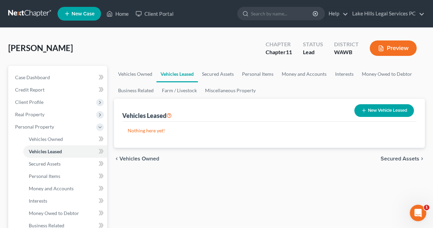
click at [418, 159] on span "Secured Assets" at bounding box center [400, 158] width 39 height 5
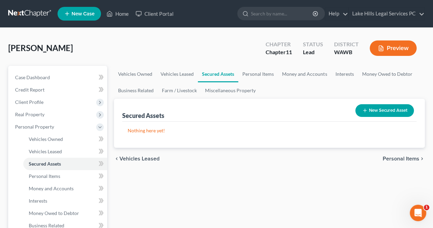
click at [415, 160] on span "Personal Items" at bounding box center [401, 158] width 37 height 5
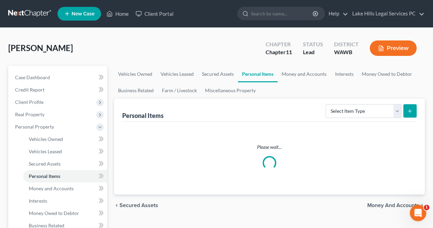
click at [418, 164] on div "Personal Items Select Item Type Clothing Collectibles Of Value Electronics Fire…" at bounding box center [269, 146] width 311 height 95
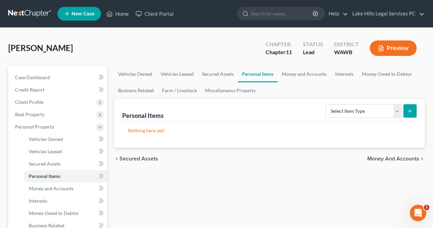
click at [419, 159] on span "Money and Accounts" at bounding box center [393, 158] width 52 height 5
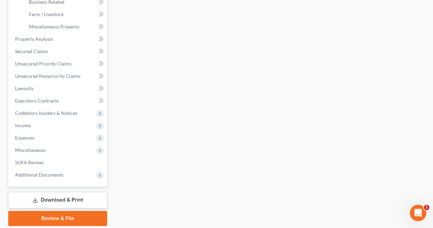
scroll to position [246, 0]
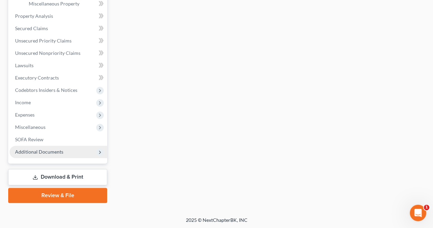
click at [24, 153] on span "Additional Documents" at bounding box center [39, 152] width 48 height 6
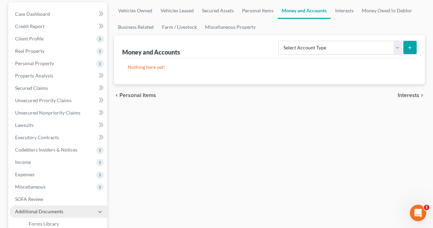
scroll to position [0, 0]
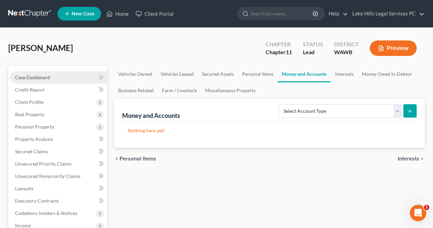
click at [20, 79] on span "Case Dashboard" at bounding box center [32, 77] width 35 height 6
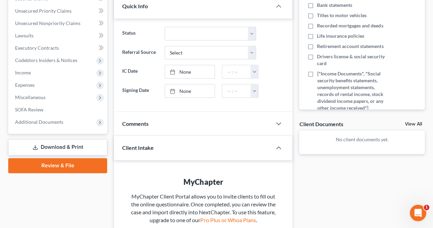
scroll to position [155, 0]
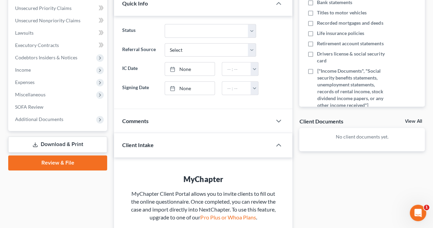
click at [29, 146] on link "Download & Print" at bounding box center [57, 144] width 99 height 16
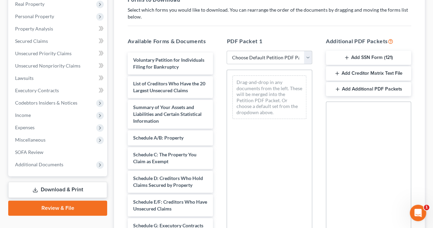
scroll to position [110, 0]
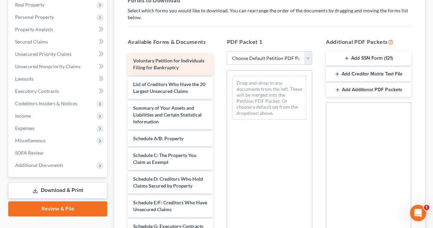
click at [179, 68] on div "Voluntary Petition for Individuals Filing for Bankruptcy" at bounding box center [170, 64] width 85 height 22
click at [170, 68] on span "Voluntary Petition for Individuals Filing for Bankruptcy" at bounding box center [168, 63] width 71 height 13
click at [185, 65] on div "Voluntary Petition for Individuals Filing for Bankruptcy" at bounding box center [170, 64] width 85 height 22
click at [183, 64] on div "Voluntary Petition for Individuals Filing for Bankruptcy" at bounding box center [170, 64] width 85 height 22
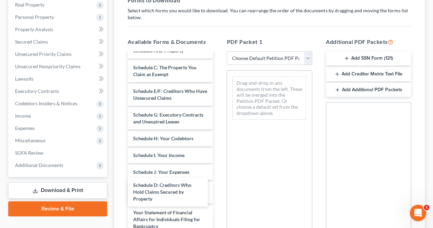
scroll to position [88, 0]
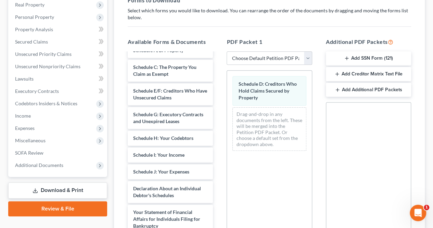
click at [337, 151] on div "Social Security Number Statement of Social Security Number Creditor Matrix Text…" at bounding box center [368, 180] width 85 height 156
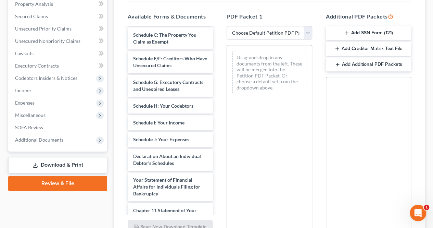
scroll to position [130, 0]
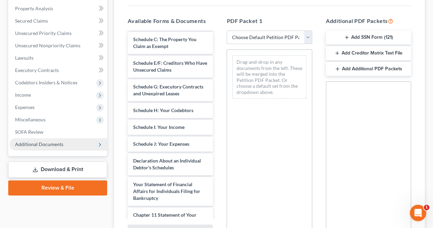
click at [27, 144] on span "Additional Documents" at bounding box center [39, 144] width 48 height 6
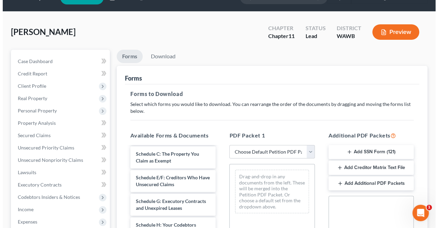
scroll to position [0, 0]
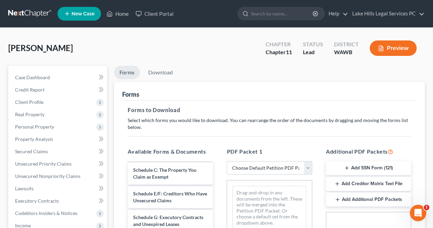
click at [397, 51] on button "Preview" at bounding box center [393, 47] width 47 height 15
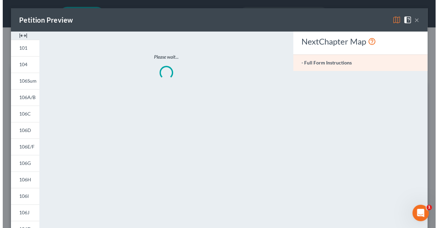
scroll to position [105, 0]
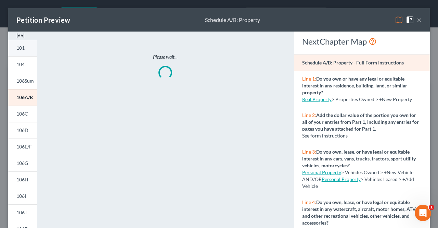
click at [16, 49] on span "101" at bounding box center [20, 48] width 8 height 6
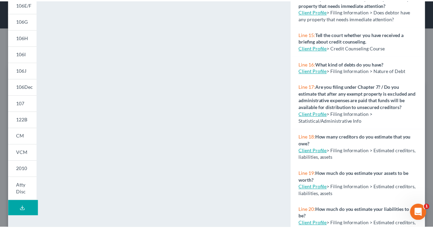
scroll to position [390, 0]
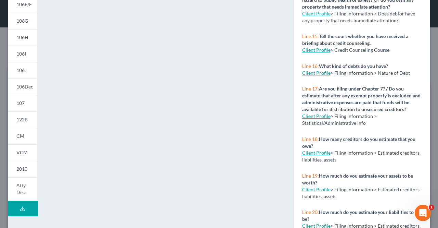
click at [342, 69] on strong "What kind of debts do you have?" at bounding box center [353, 66] width 69 height 6
click at [318, 76] on link "Client Profile" at bounding box center [316, 73] width 28 height 6
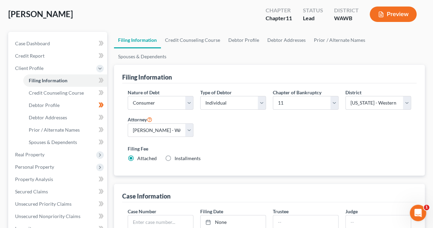
scroll to position [40, 0]
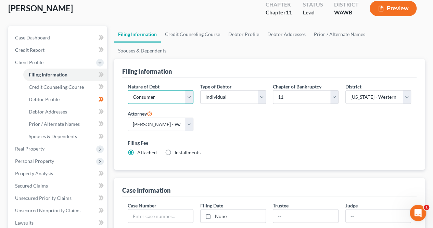
click at [184, 90] on select "Select Business Consumer Other" at bounding box center [161, 97] width 66 height 14
click at [128, 90] on select "Select Business Consumer Other" at bounding box center [161, 97] width 66 height 14
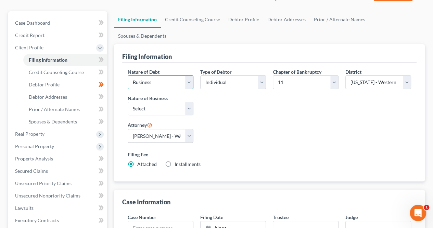
scroll to position [56, 0]
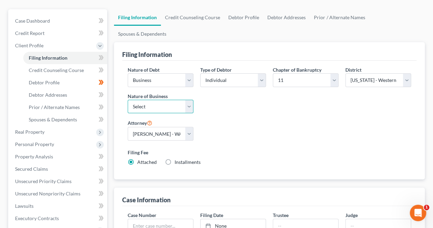
click at [188, 100] on select "Select Clearing Bank Commodity Broker Health Care Business Other Railroad Singl…" at bounding box center [161, 107] width 66 height 14
click at [128, 100] on select "Select Clearing Bank Commodity Broker Health Care Business Other Railroad Singl…" at bounding box center [161, 107] width 66 height 14
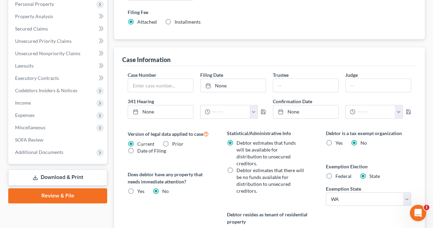
scroll to position [208, 0]
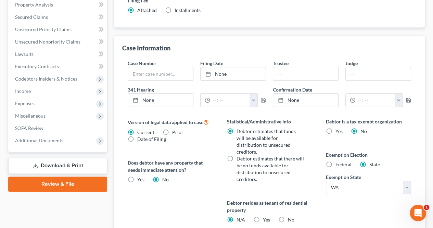
click at [33, 165] on icon at bounding box center [35, 165] width 5 height 5
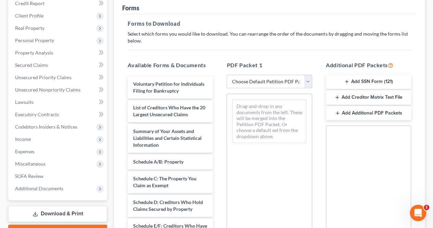
scroll to position [89, 0]
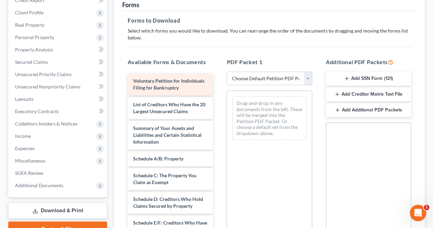
click at [182, 84] on div "Voluntary Petition for Individuals Filing for Bankruptcy" at bounding box center [170, 84] width 85 height 22
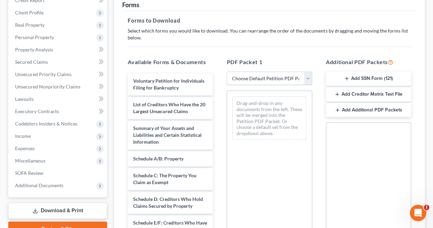
click at [304, 78] on select "Choose Default Petition PDF Packet Complete Bankruptcy Petition (all forms and …" at bounding box center [269, 79] width 85 height 14
click at [229, 72] on select "Choose Default Petition PDF Packet Complete Bankruptcy Petition (all forms and …" at bounding box center [269, 79] width 85 height 14
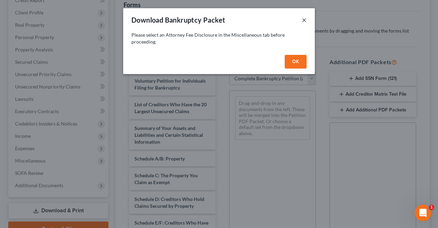
click at [303, 21] on button "×" at bounding box center [304, 20] width 5 height 8
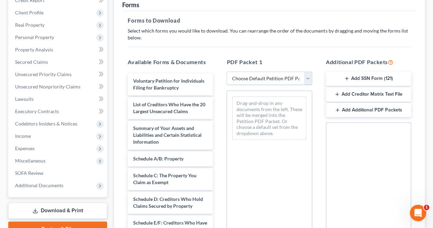
click at [307, 81] on select "Choose Default Petition PDF Packet Complete Bankruptcy Petition (all forms and …" at bounding box center [269, 79] width 85 height 14
click at [229, 72] on select "Choose Default Petition PDF Packet Complete Bankruptcy Petition (all forms and …" at bounding box center [269, 79] width 85 height 14
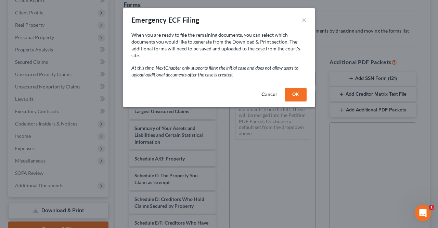
click at [298, 92] on button "OK" at bounding box center [296, 95] width 22 height 14
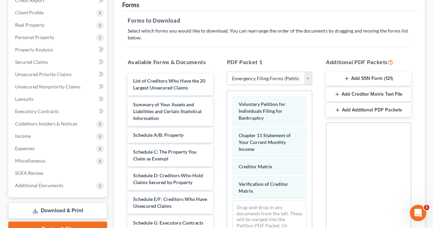
click at [303, 75] on select "Choose Default Petition PDF Packet Complete Bankruptcy Petition (all forms and …" at bounding box center [269, 79] width 85 height 14
click at [227, 72] on select "Choose Default Petition PDF Packet Complete Bankruptcy Petition (all forms and …" at bounding box center [269, 79] width 85 height 14
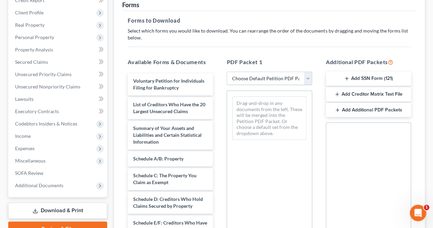
click at [311, 78] on select "Choose Default Petition PDF Packet Complete Bankruptcy Petition (all forms and …" at bounding box center [269, 79] width 85 height 14
click at [229, 72] on select "Choose Default Petition PDF Packet Complete Bankruptcy Petition (all forms and …" at bounding box center [269, 79] width 85 height 14
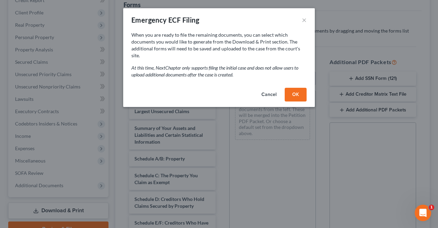
click at [297, 90] on button "OK" at bounding box center [296, 95] width 22 height 14
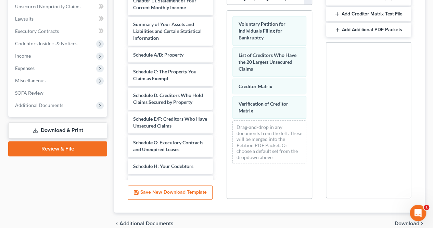
scroll to position [201, 0]
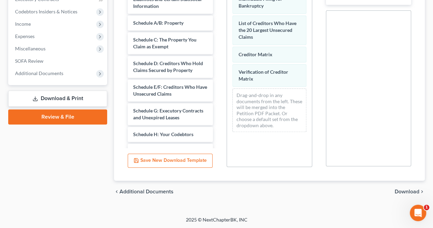
click at [33, 100] on icon at bounding box center [35, 98] width 5 height 5
click at [409, 193] on span "Download" at bounding box center [407, 191] width 25 height 5
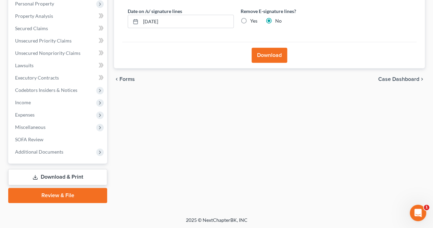
click at [264, 53] on button "Download" at bounding box center [270, 55] width 36 height 15
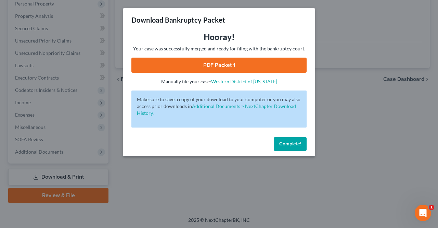
click at [248, 66] on link "PDF Packet 1" at bounding box center [218, 64] width 175 height 15
click at [295, 142] on span "Complete!" at bounding box center [290, 144] width 22 height 6
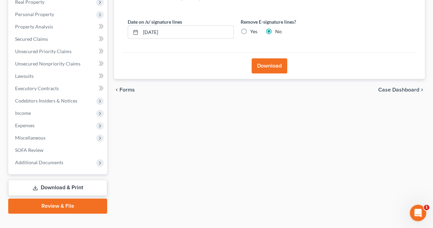
scroll to position [121, 0]
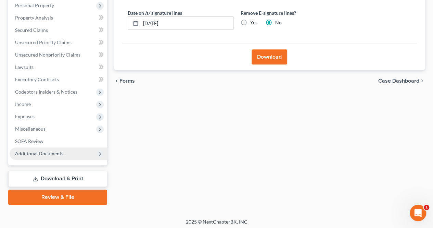
click at [24, 154] on span "Additional Documents" at bounding box center [39, 153] width 48 height 6
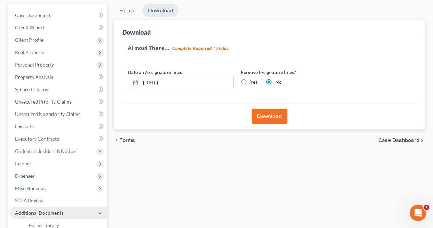
scroll to position [67, 0]
